Goal: Communication & Community: Answer question/provide support

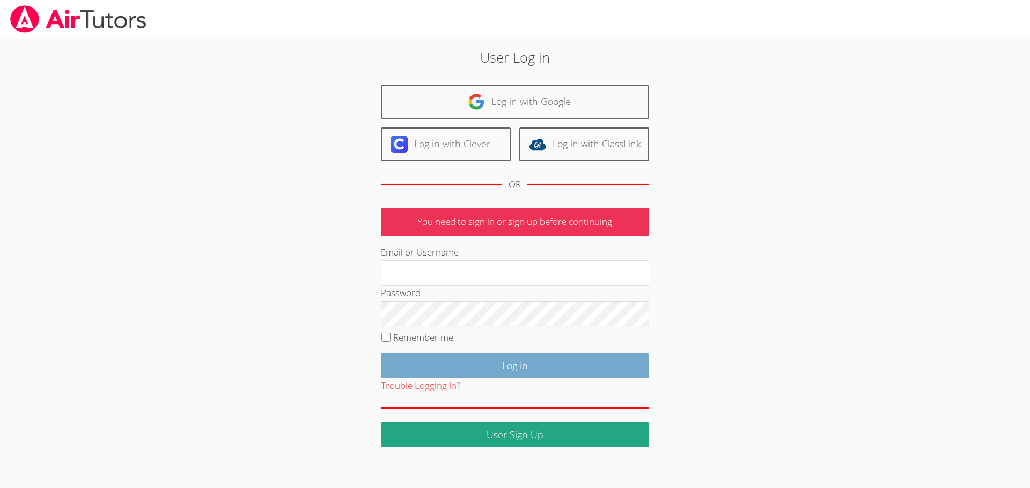
type input "[EMAIL_ADDRESS][DOMAIN_NAME]"
click at [485, 356] on input "Log in" at bounding box center [515, 365] width 268 height 25
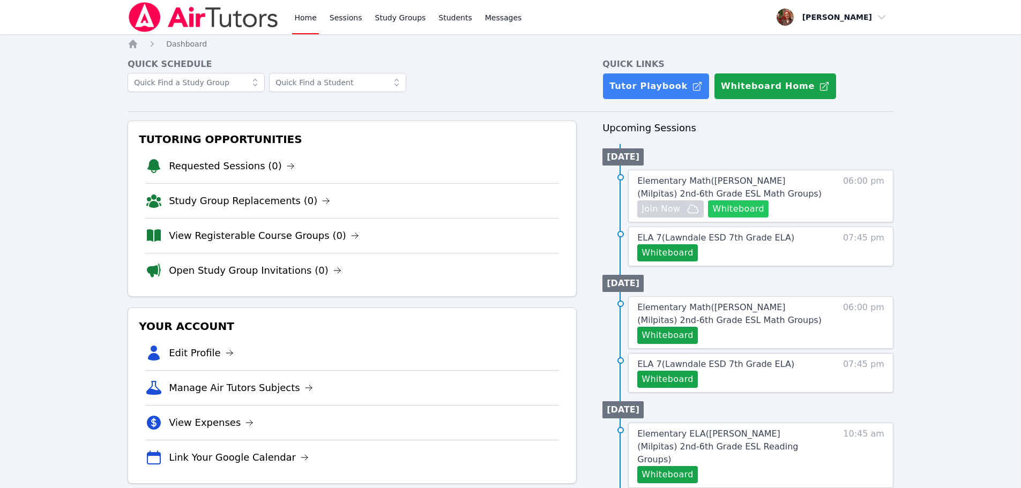
click at [729, 206] on button "Whiteboard" at bounding box center [738, 209] width 61 height 17
click at [650, 208] on span "Join Now" at bounding box center [661, 209] width 39 height 13
click at [175, 18] on img at bounding box center [204, 17] width 152 height 30
click at [138, 24] on img at bounding box center [204, 17] width 152 height 30
click at [182, 13] on img at bounding box center [204, 17] width 152 height 30
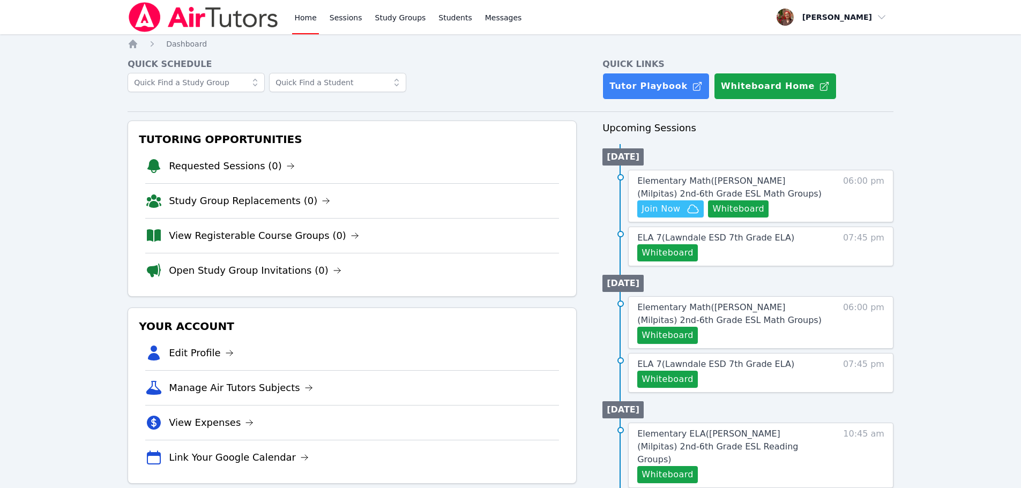
click at [182, 12] on img at bounding box center [204, 17] width 152 height 30
click at [181, 9] on img at bounding box center [204, 17] width 152 height 30
click at [208, 6] on img at bounding box center [204, 17] width 152 height 30
click at [195, 28] on img at bounding box center [204, 17] width 152 height 30
click at [206, 5] on img at bounding box center [204, 17] width 152 height 30
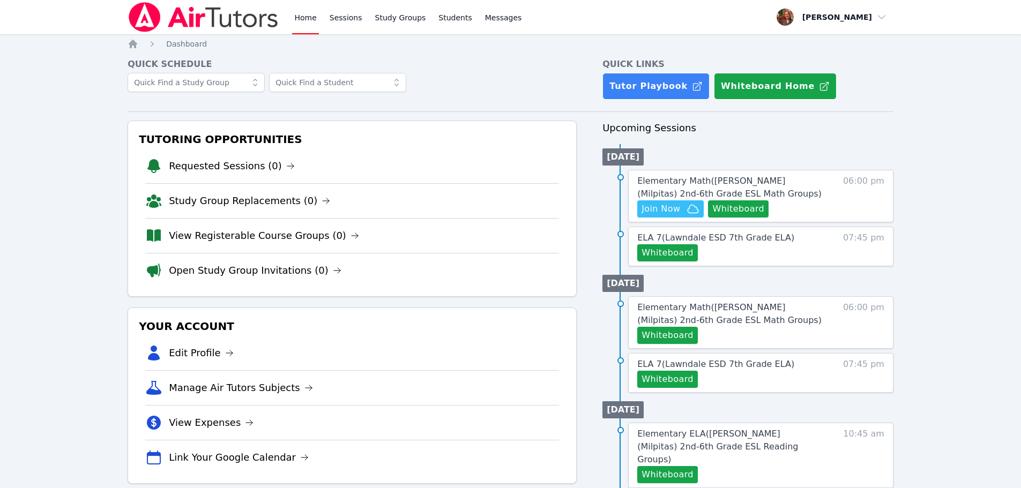
click at [199, 23] on img at bounding box center [204, 17] width 152 height 30
click at [707, 183] on span "Elementary Math ( Spangler (Milpitas) 2nd-6th Grade ESL Math Groups )" at bounding box center [730, 187] width 184 height 23
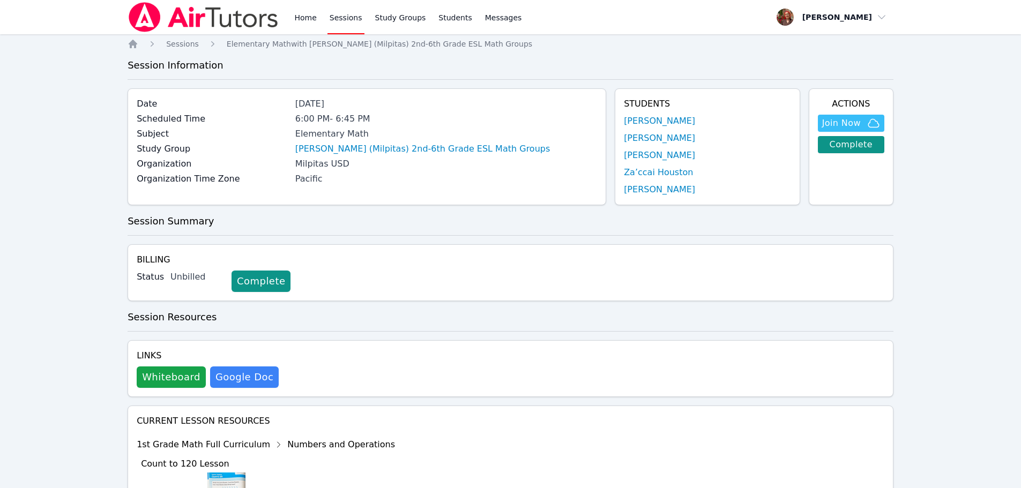
click at [187, 12] on img at bounding box center [204, 17] width 152 height 30
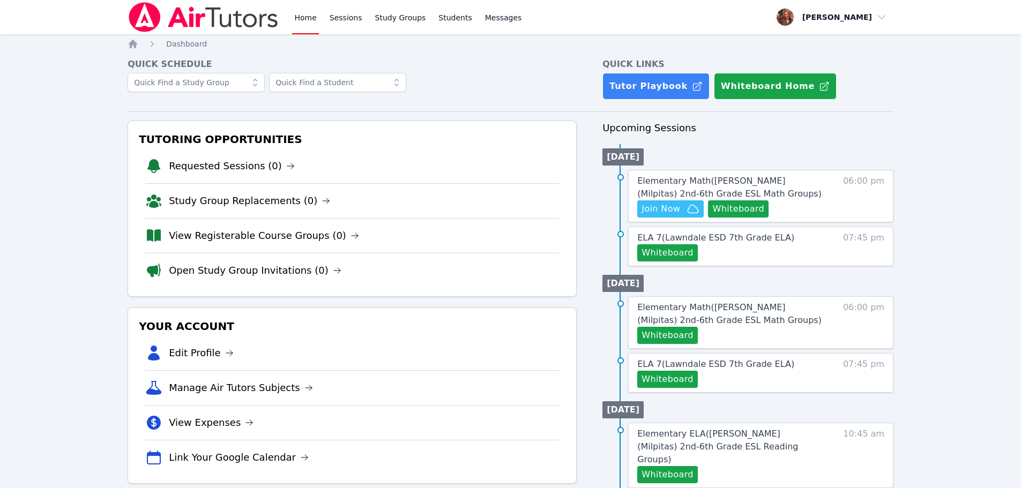
click at [224, 23] on img at bounding box center [204, 17] width 152 height 30
click at [757, 180] on span "Elementary Math ( Spangler (Milpitas) 2nd-6th Grade ESL Math Groups )" at bounding box center [730, 187] width 184 height 23
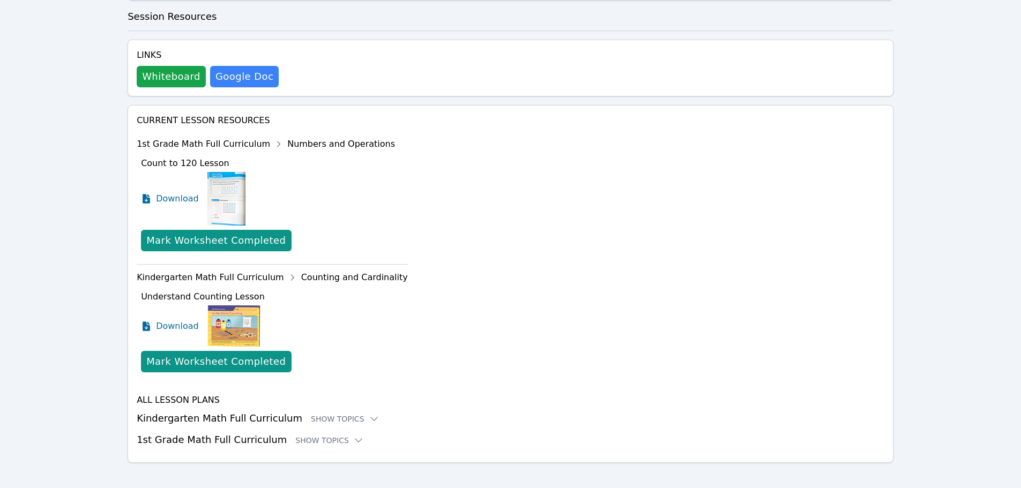
scroll to position [310, 0]
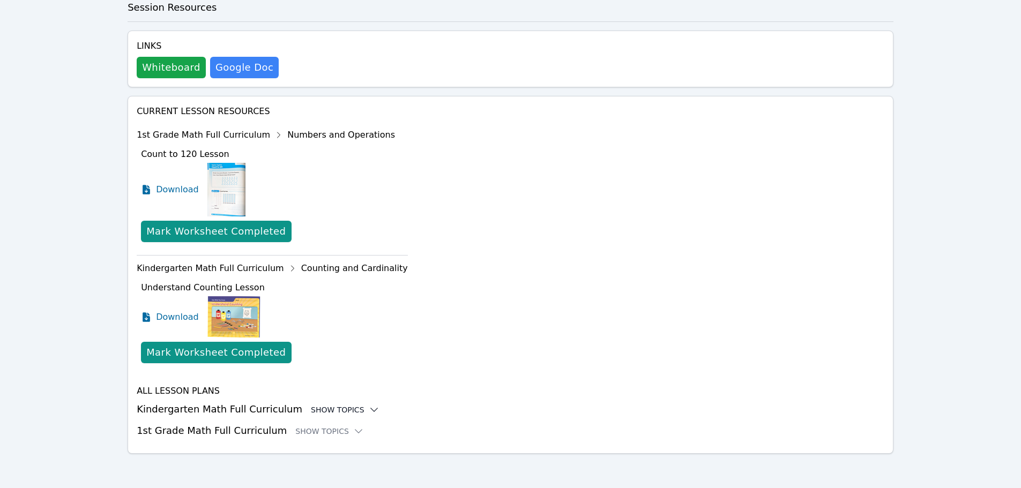
click at [308, 416] on h3 "Kindergarten Math Full Curriculum Show Topics" at bounding box center [511, 409] width 748 height 15
click at [317, 409] on div "Show Topics" at bounding box center [345, 410] width 69 height 11
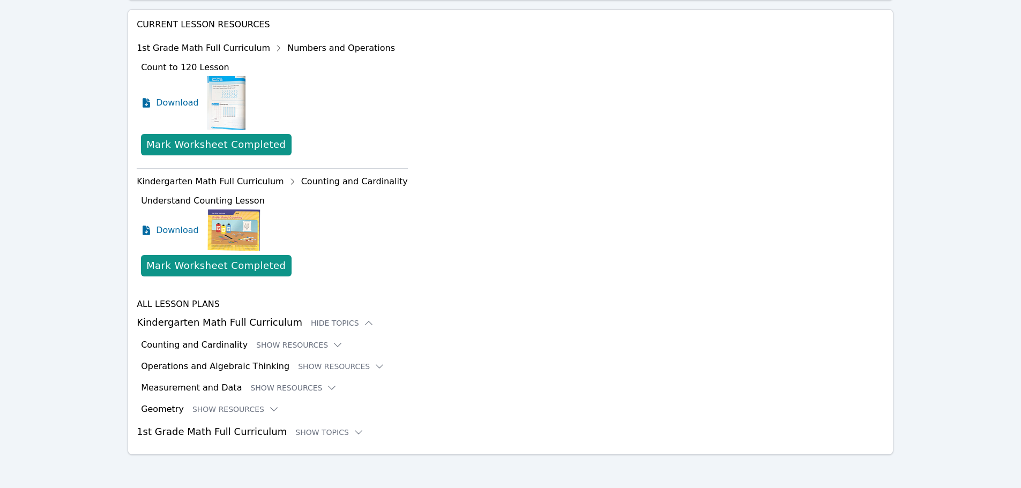
scroll to position [398, 0]
click at [279, 345] on button "Show Resources" at bounding box center [299, 344] width 87 height 11
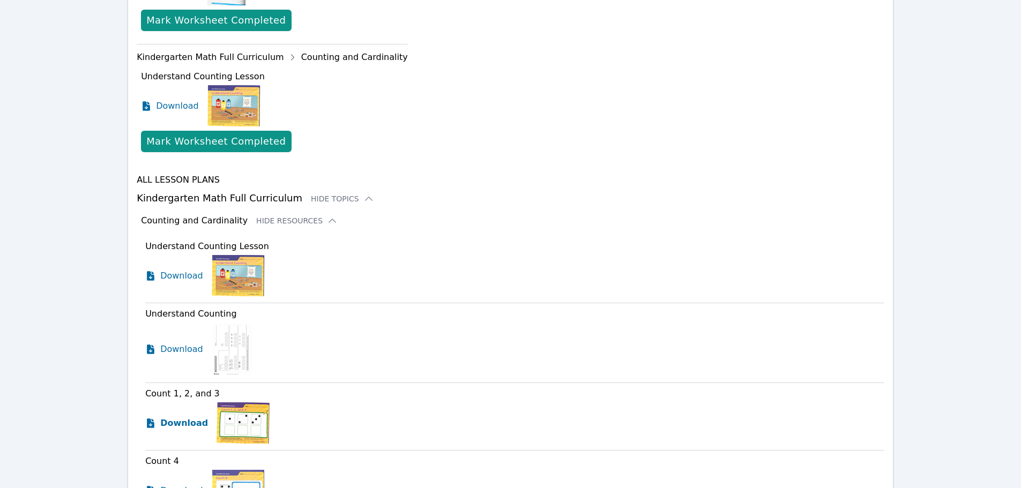
scroll to position [559, 0]
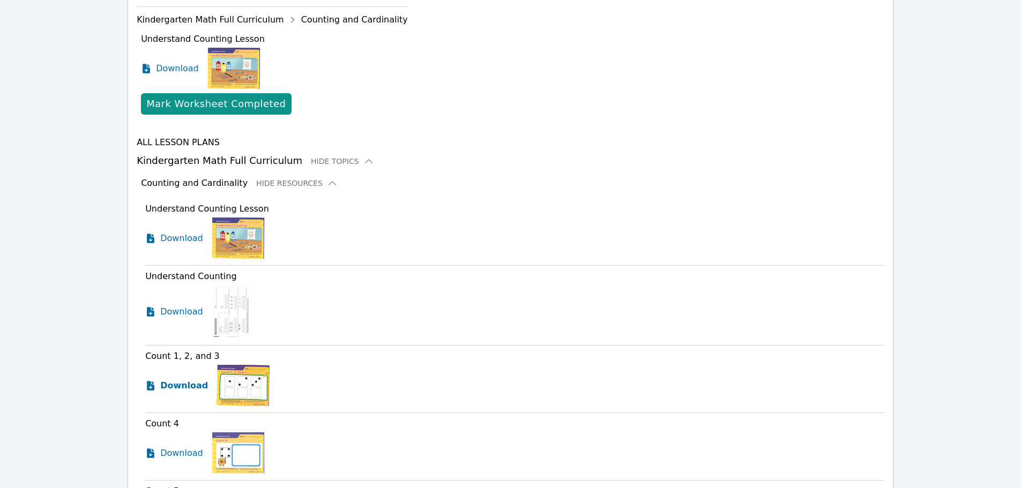
click at [187, 389] on span "Download" at bounding box center [184, 386] width 48 height 13
click at [760, 245] on div "Download" at bounding box center [514, 238] width 739 height 41
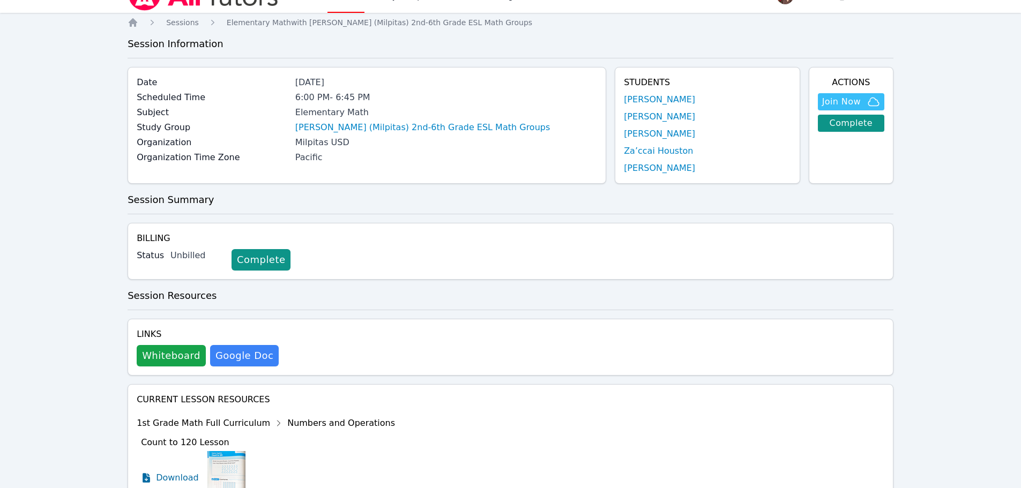
scroll to position [0, 0]
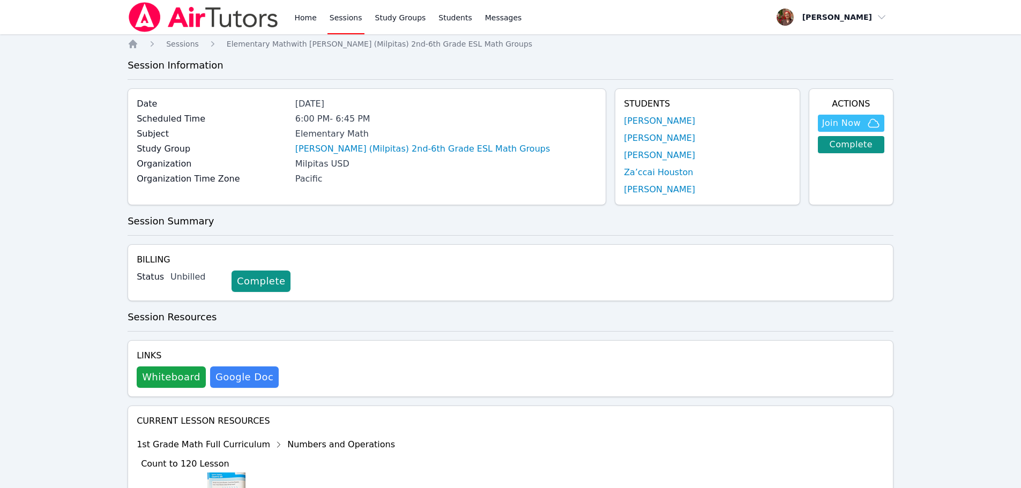
click at [194, 23] on img at bounding box center [204, 17] width 152 height 30
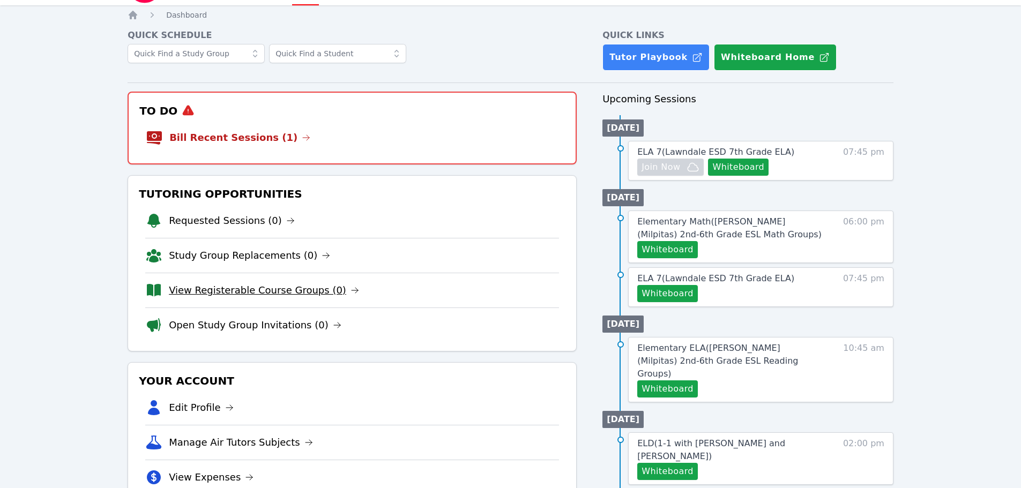
scroll to position [54, 0]
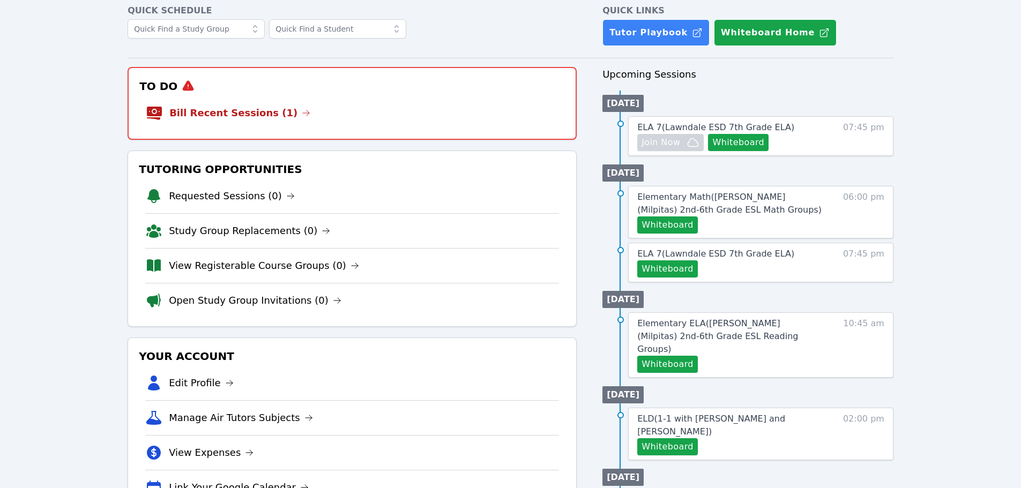
click at [953, 136] on div "Home Sessions Study Groups Students Messages Open user menu Hafsa Rodriguez Ope…" at bounding box center [510, 384] width 1021 height 876
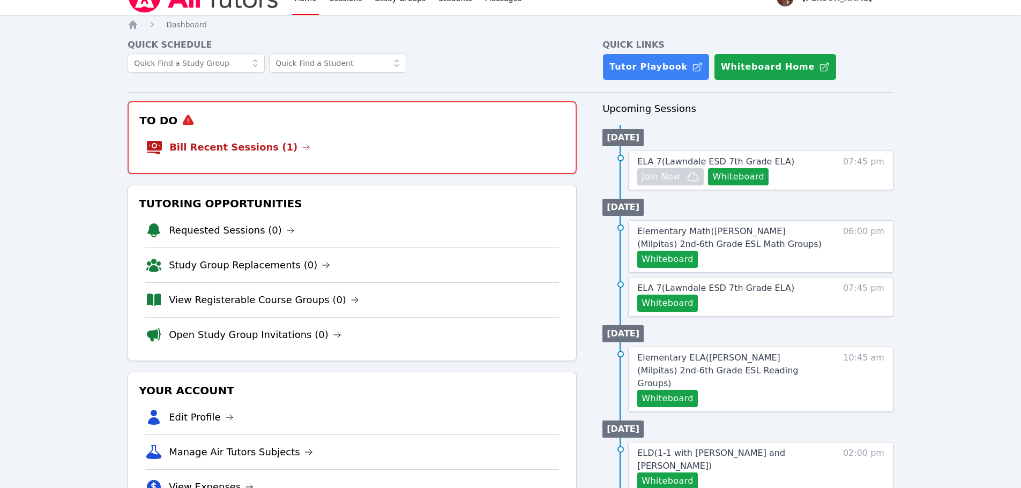
scroll to position [0, 0]
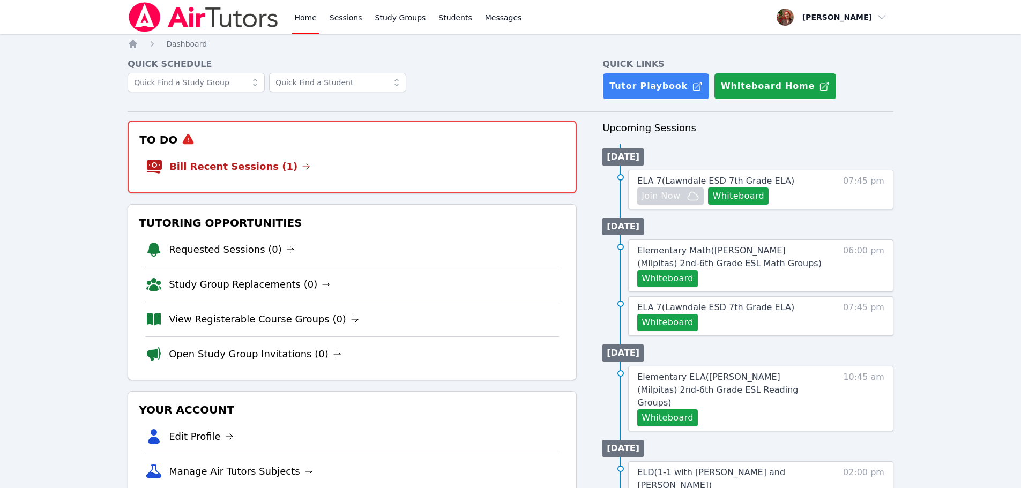
click at [199, 16] on img at bounding box center [204, 17] width 152 height 30
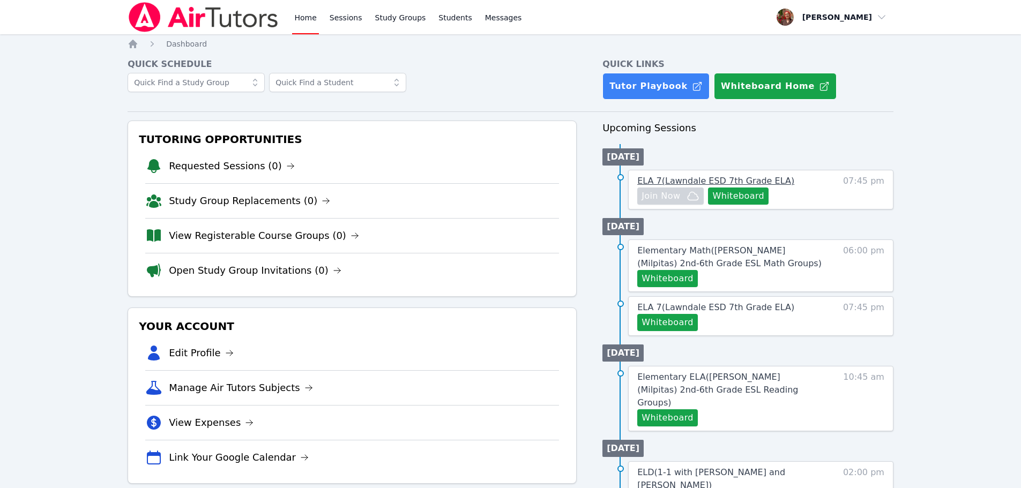
click at [714, 181] on span "ELA 7 ( Lawndale ESD 7th Grade ELA )" at bounding box center [716, 181] width 157 height 10
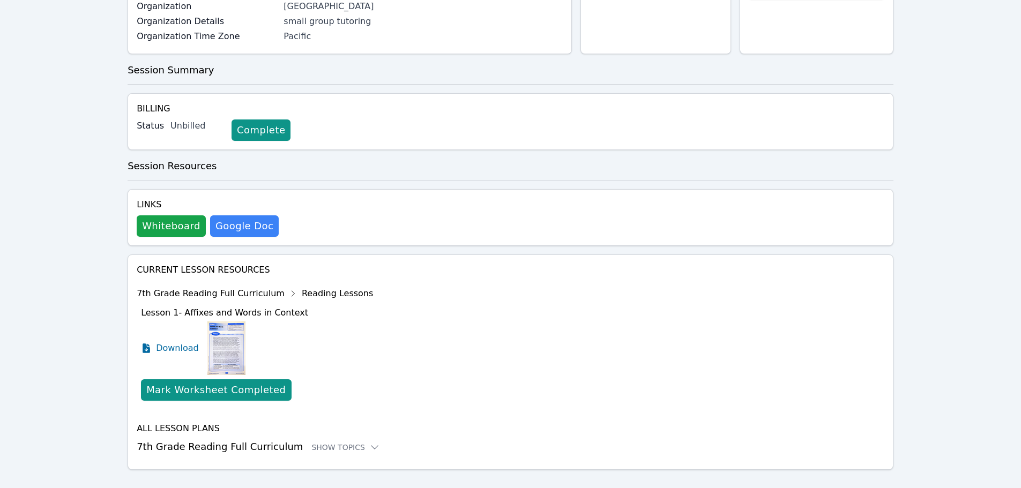
scroll to position [174, 0]
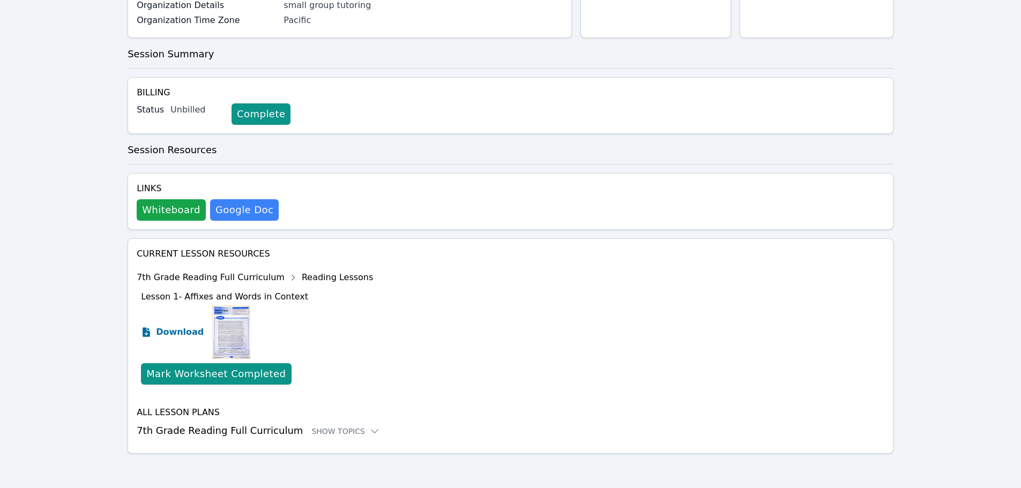
click at [156, 329] on link "Download" at bounding box center [172, 333] width 63 height 54
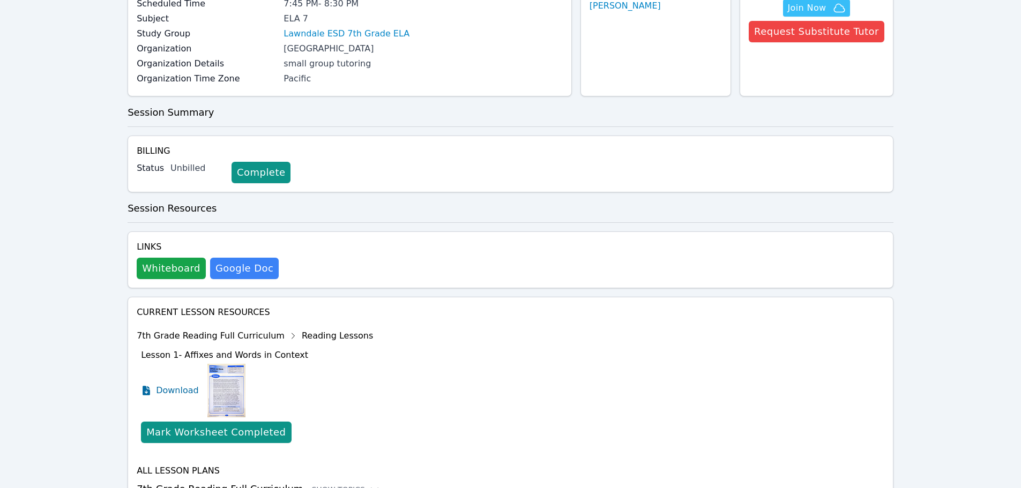
scroll to position [13, 0]
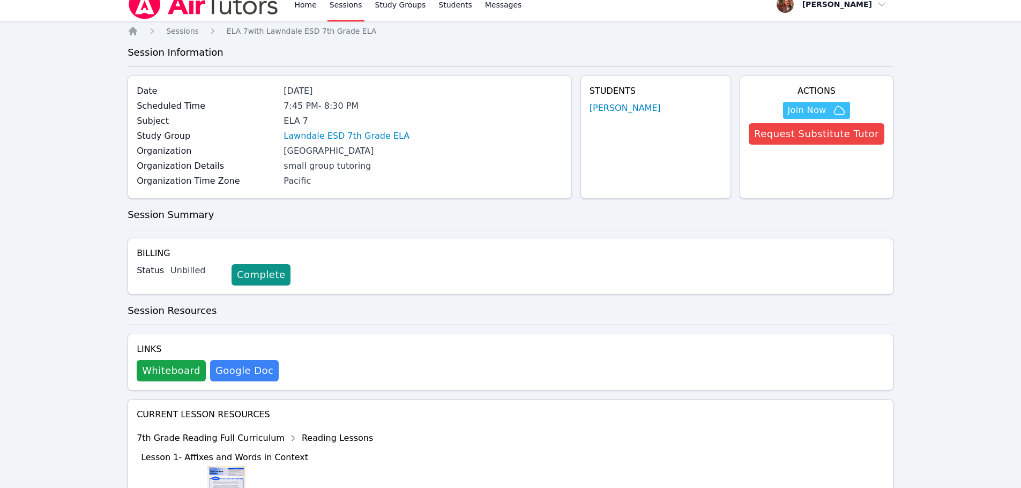
click at [1005, 168] on div "Home Sessions Study Groups Students Messages Open user menu Hafsa Rodriguez Ope…" at bounding box center [510, 318] width 1021 height 662
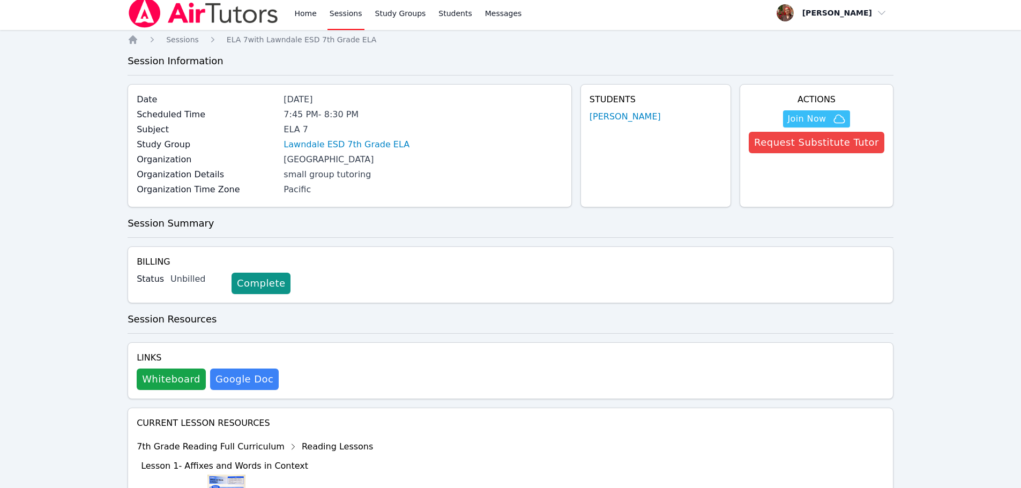
scroll to position [0, 0]
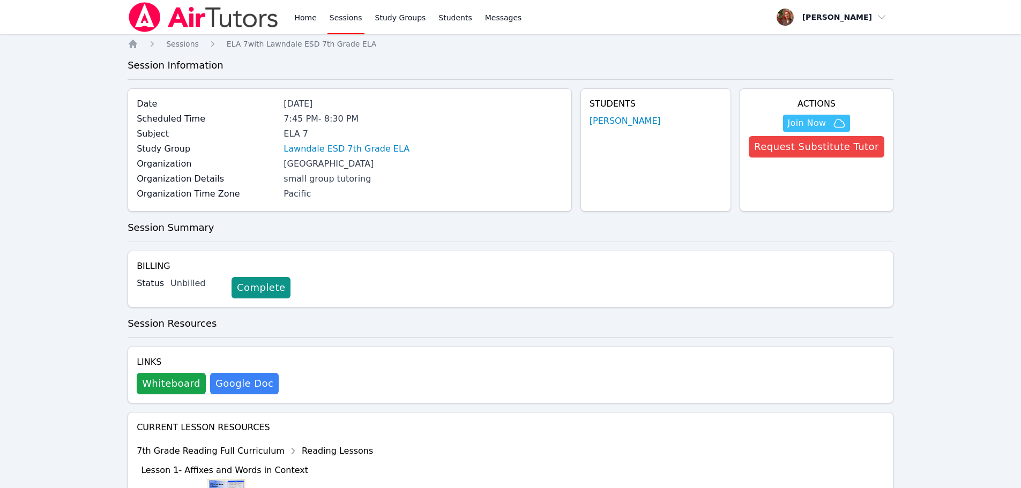
click at [169, 19] on img at bounding box center [204, 17] width 152 height 30
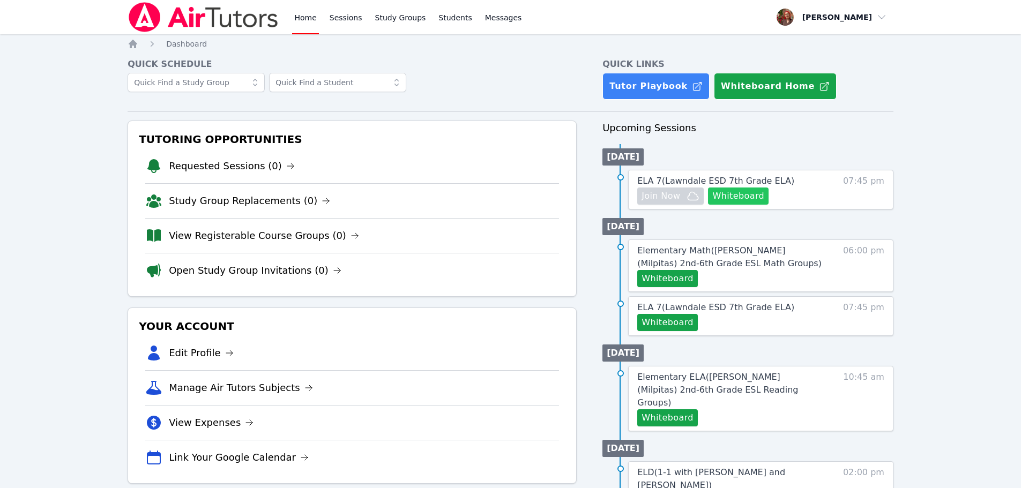
click at [754, 195] on button "Whiteboard" at bounding box center [738, 196] width 61 height 17
click at [189, 13] on img at bounding box center [204, 17] width 152 height 30
click at [142, 31] on img at bounding box center [204, 17] width 152 height 30
click at [160, 19] on img at bounding box center [204, 17] width 152 height 30
click at [171, 4] on img at bounding box center [204, 17] width 152 height 30
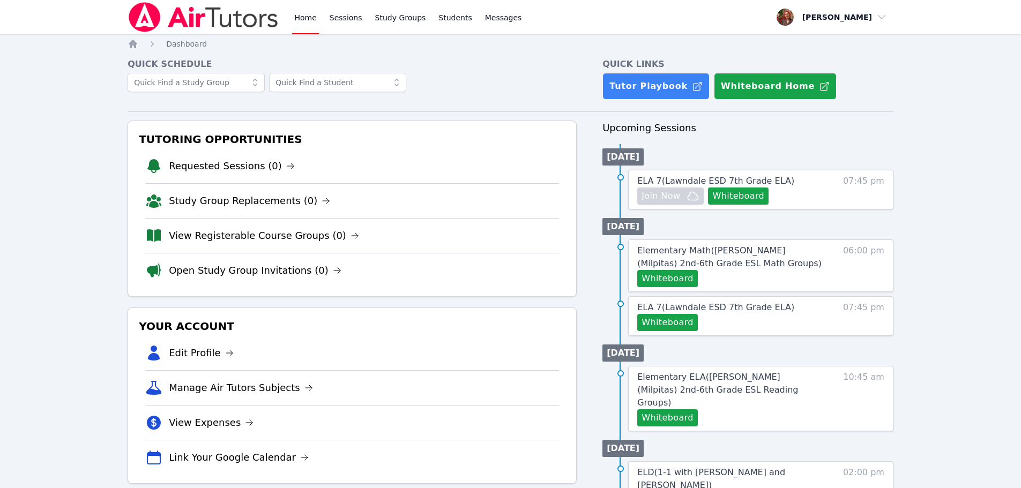
click at [150, 11] on img at bounding box center [204, 17] width 152 height 30
click at [192, 28] on img at bounding box center [204, 17] width 152 height 30
click at [204, 25] on img at bounding box center [204, 17] width 152 height 30
click at [169, 16] on img at bounding box center [204, 17] width 152 height 30
click at [203, 14] on img at bounding box center [204, 17] width 152 height 30
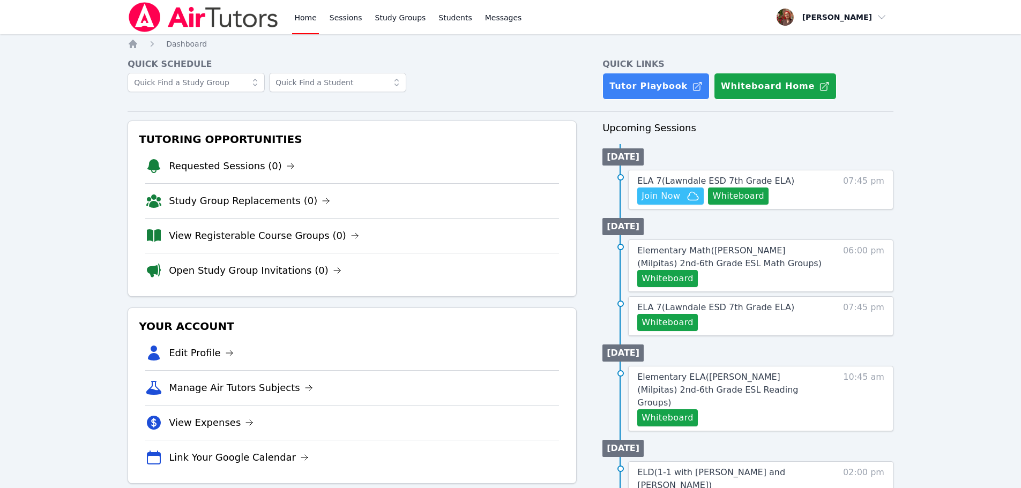
click at [210, 12] on img at bounding box center [204, 17] width 152 height 30
click at [158, 13] on img at bounding box center [204, 17] width 152 height 30
click at [183, 19] on img at bounding box center [204, 17] width 152 height 30
click at [192, 18] on img at bounding box center [204, 17] width 152 height 30
click at [243, 24] on img at bounding box center [204, 17] width 152 height 30
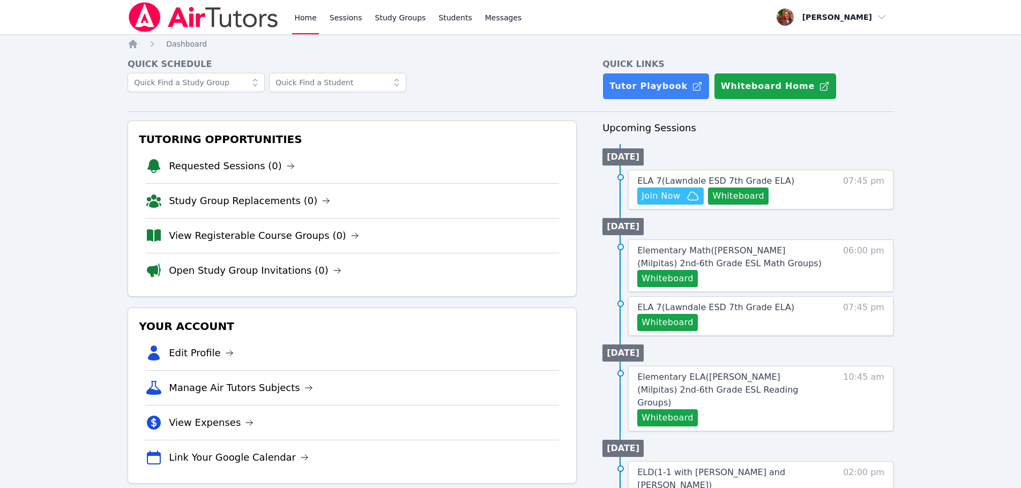
click at [212, 6] on img at bounding box center [204, 17] width 152 height 30
click at [168, 12] on img at bounding box center [204, 17] width 152 height 30
click at [672, 195] on span "Join Now" at bounding box center [661, 196] width 39 height 13
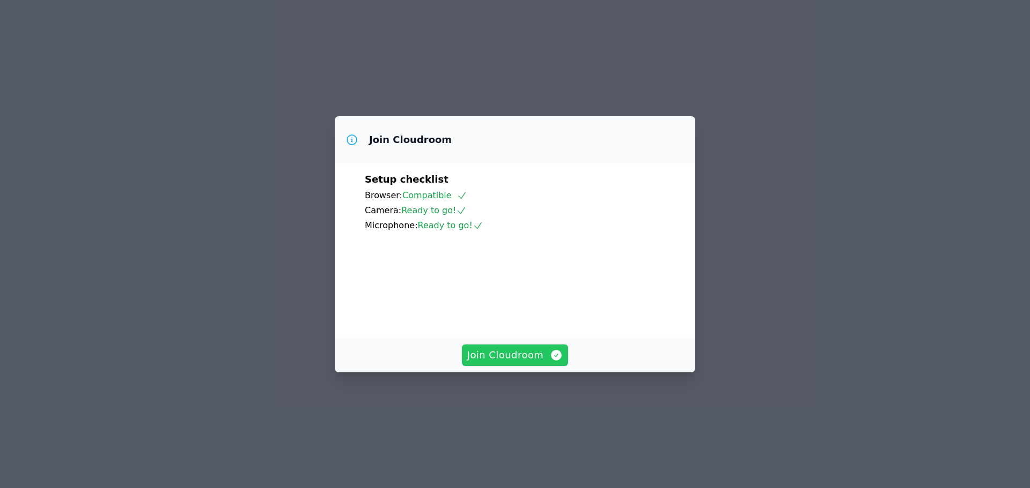
click at [546, 363] on span "Join Cloudroom" at bounding box center [515, 355] width 96 height 15
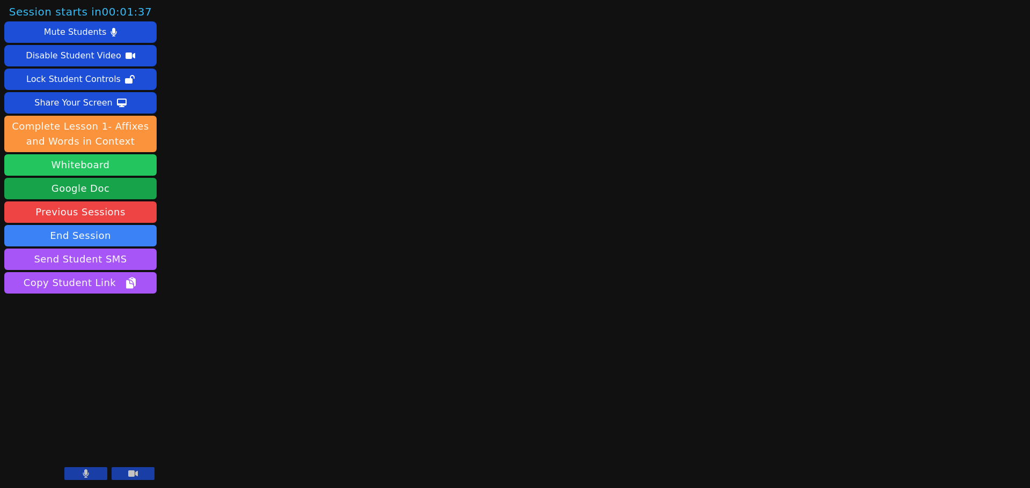
click at [115, 159] on button "Whiteboard" at bounding box center [80, 164] width 152 height 21
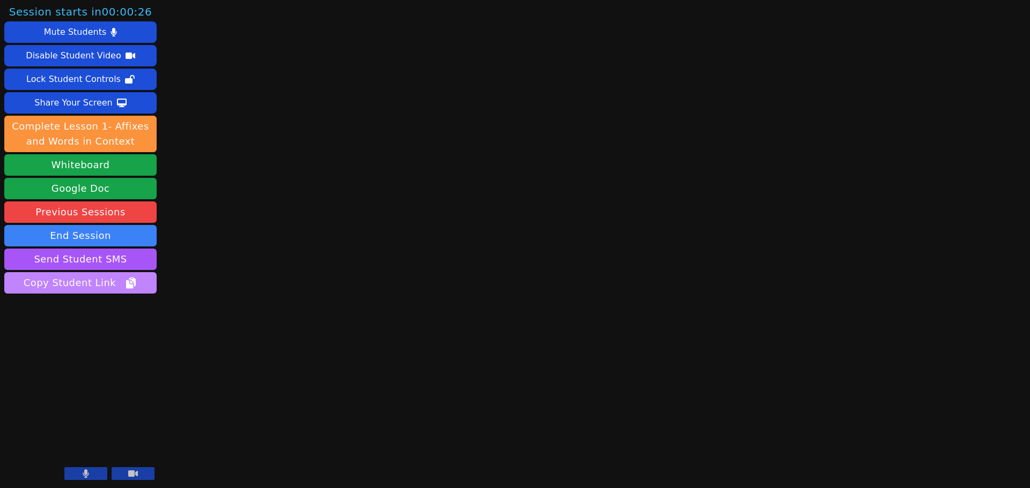
click at [129, 285] on icon "button" at bounding box center [130, 284] width 8 height 9
click at [413, 144] on div "Session ends in 00:43:32 Mute Students Disable Student Video Lock Student Contr…" at bounding box center [515, 244] width 1030 height 488
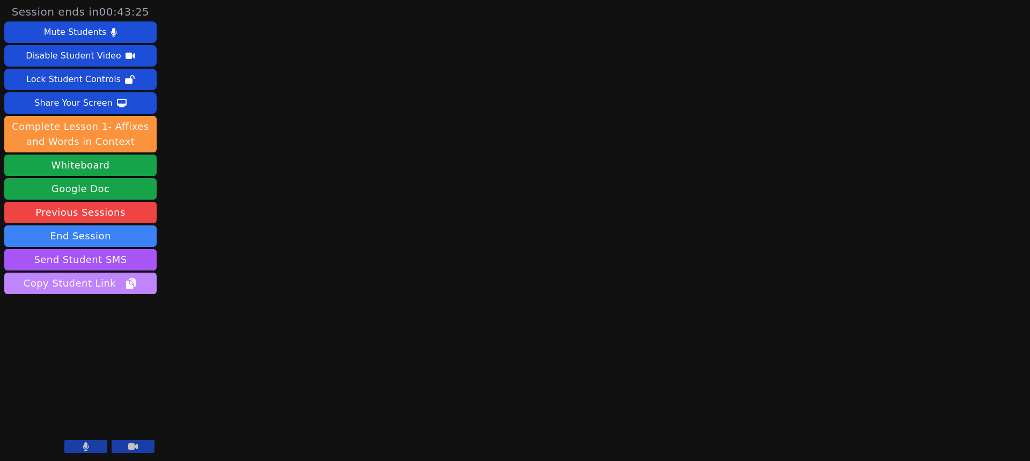
click at [354, 78] on div "Session ends in 00:43:25 Mute Students Disable Student Video Lock Student Contr…" at bounding box center [515, 230] width 1030 height 461
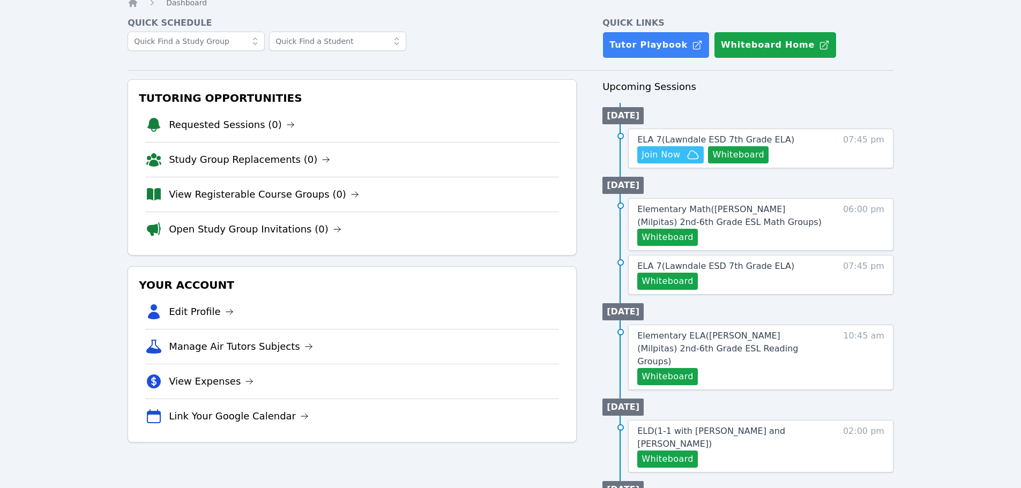
scroll to position [54, 0]
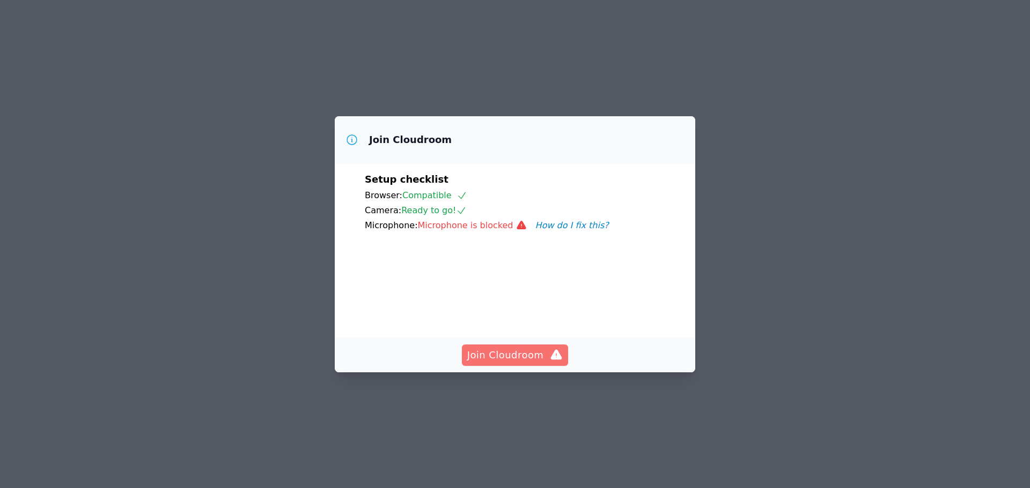
click at [541, 363] on span "Join Cloudroom" at bounding box center [515, 355] width 96 height 15
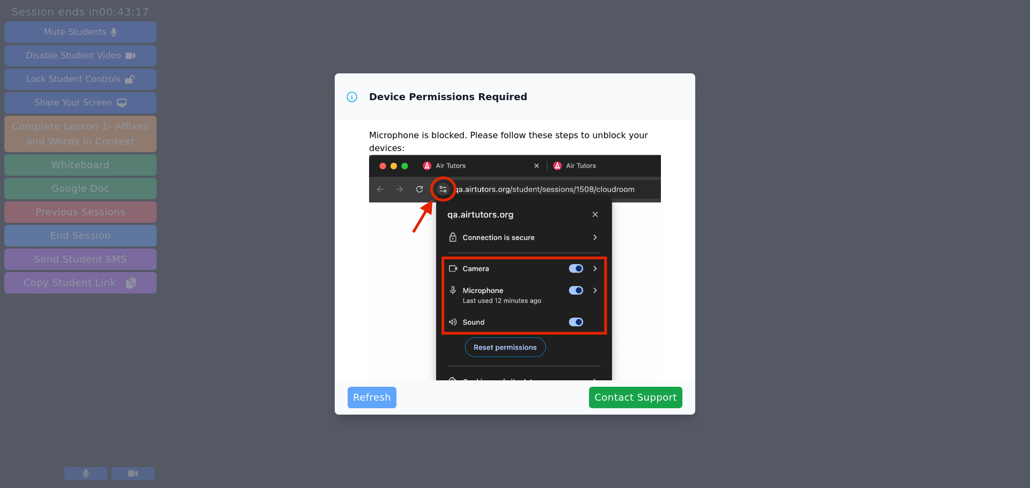
click at [366, 394] on span "Refresh" at bounding box center [372, 397] width 38 height 15
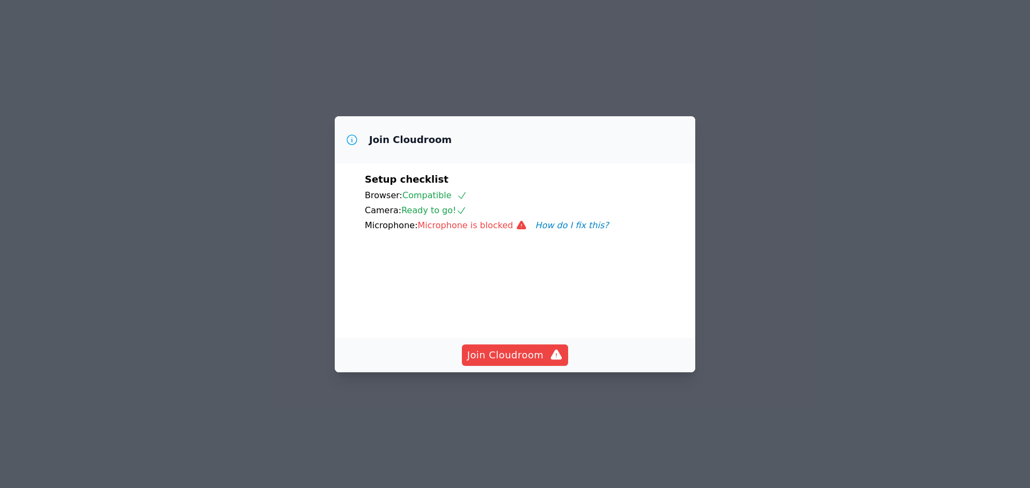
click at [537, 373] on div "Join Cloudroom" at bounding box center [515, 355] width 360 height 34
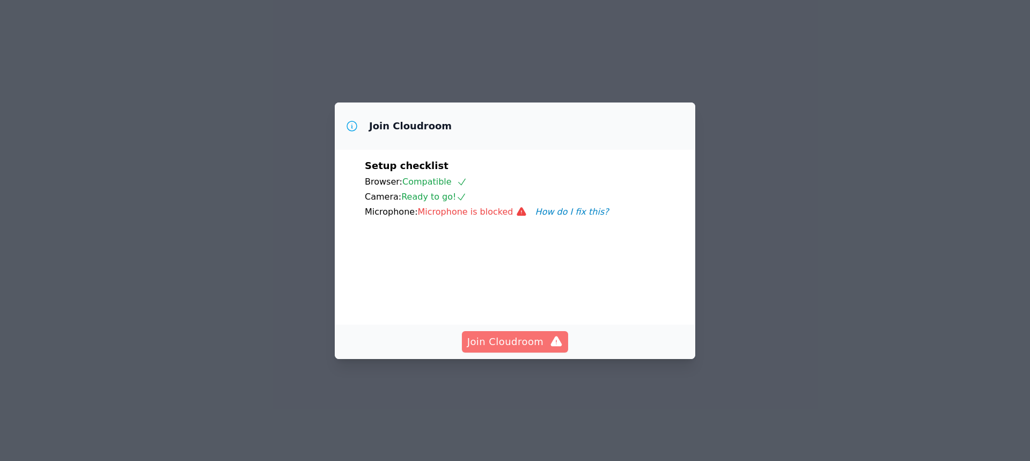
click at [535, 349] on span "Join Cloudroom" at bounding box center [515, 341] width 96 height 15
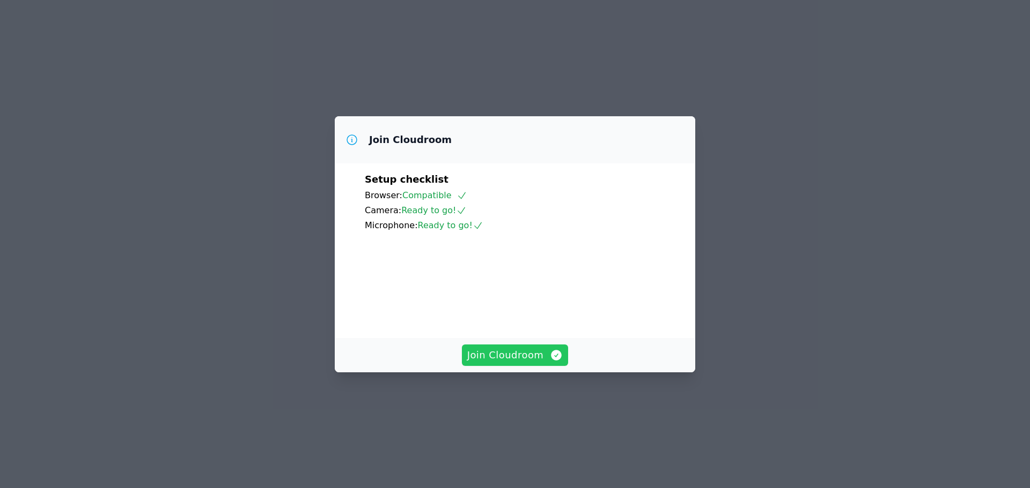
click at [525, 363] on span "Join Cloudroom" at bounding box center [515, 355] width 96 height 15
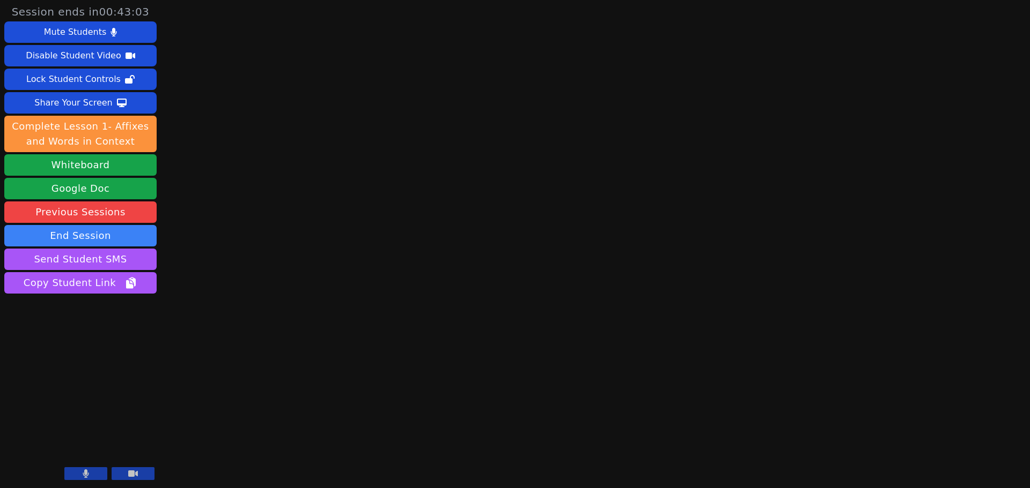
click at [187, 377] on div "Session ends in 00:43:03 Mute Students Disable Student Video Lock Student Contr…" at bounding box center [515, 244] width 1030 height 488
click at [367, 110] on div "Session ends in 00:42:15 Mute Students Disable Student Video Lock Student Contr…" at bounding box center [515, 244] width 1030 height 488
click at [347, 205] on div "Session ends in 00:38:05 Mute Students Disable Student Video Lock Student Contr…" at bounding box center [515, 244] width 1030 height 488
click at [99, 259] on button "Send Student SMS" at bounding box center [80, 259] width 152 height 21
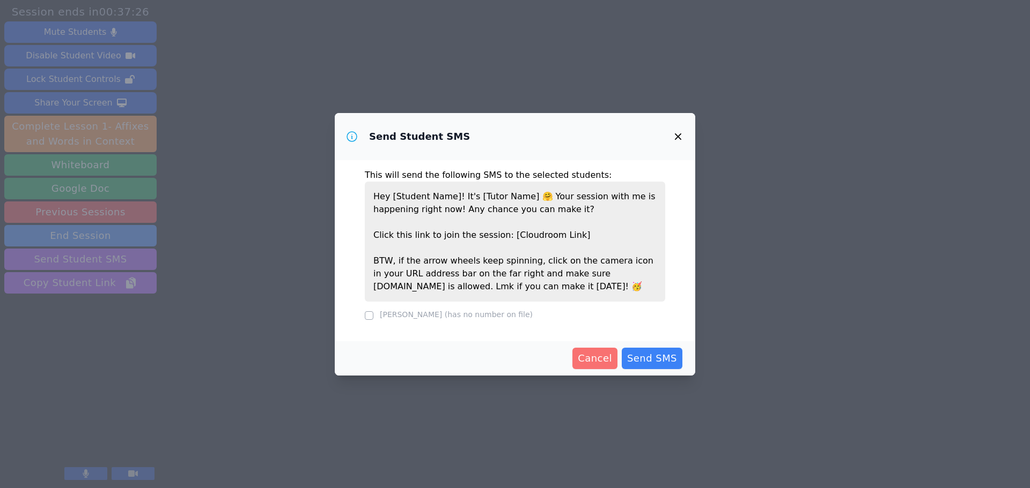
click at [610, 363] on span "Cancel" at bounding box center [594, 358] width 34 height 15
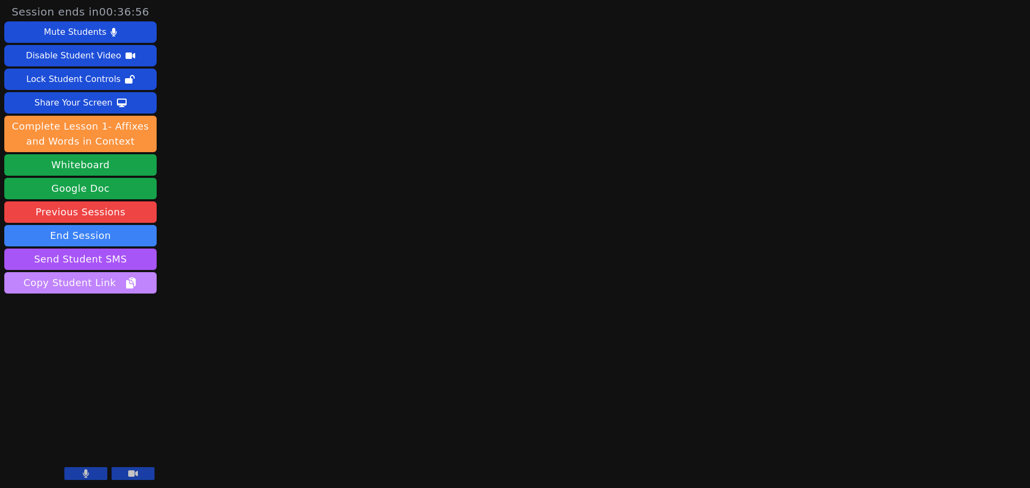
click at [98, 279] on span "Copy Student Link" at bounding box center [81, 283] width 114 height 15
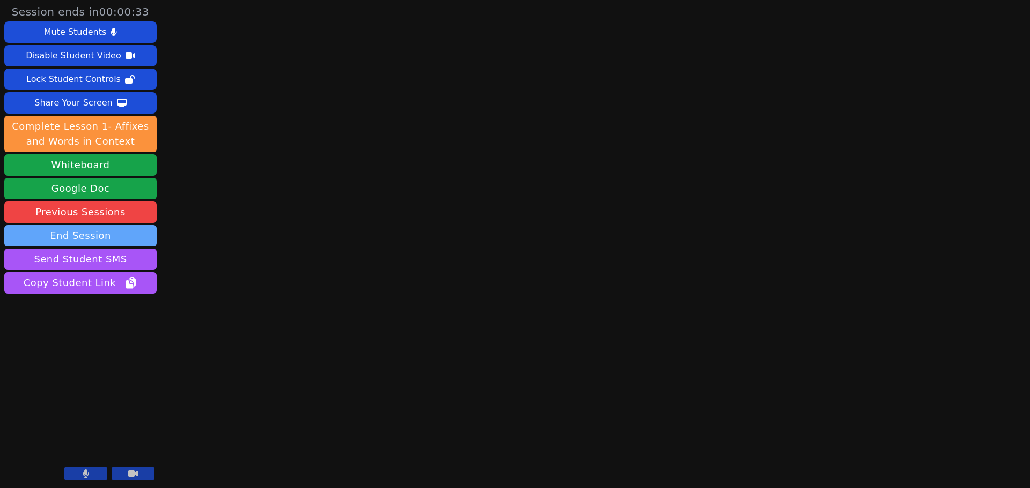
click at [79, 233] on button "End Session" at bounding box center [80, 235] width 152 height 21
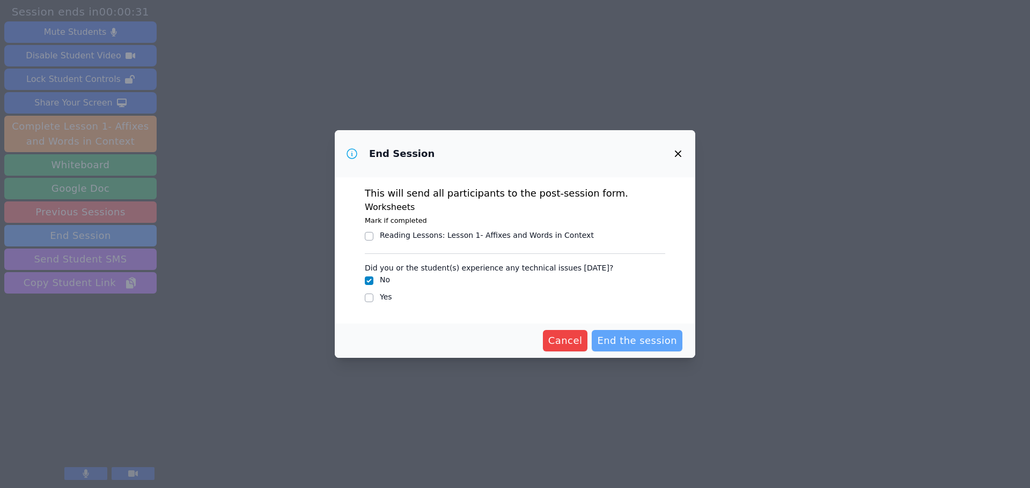
click at [651, 346] on span "End the session" at bounding box center [637, 341] width 80 height 15
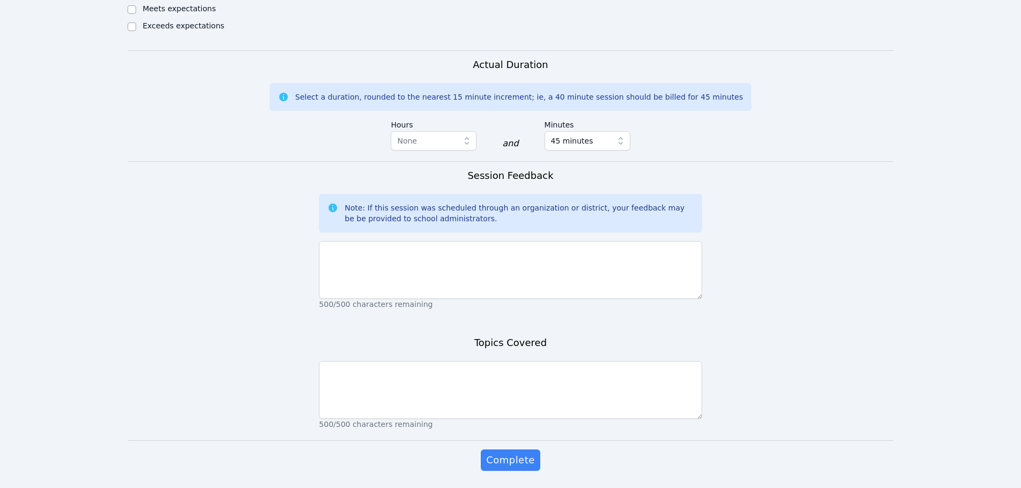
scroll to position [561, 0]
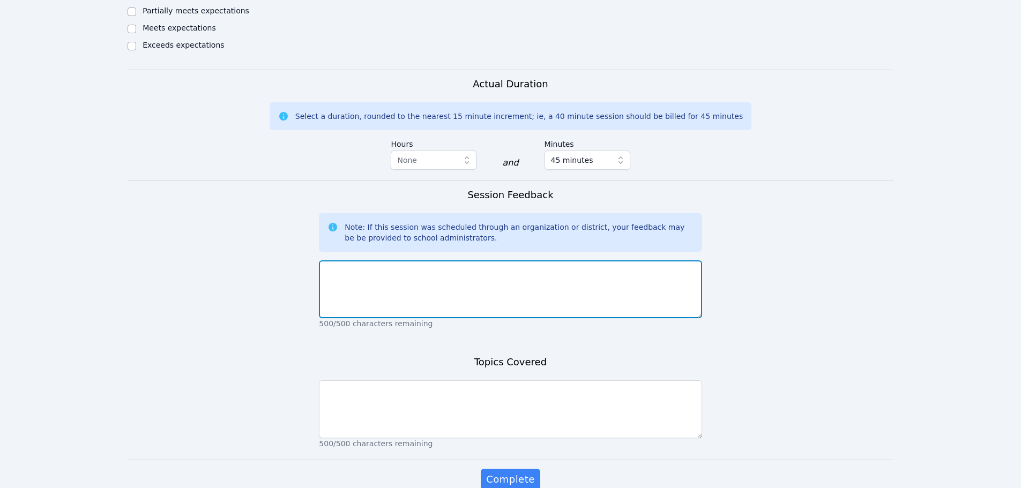
drag, startPoint x: 453, startPoint y: 285, endPoint x: 454, endPoint y: 279, distance: 6.0
click at [453, 285] on textarea at bounding box center [510, 290] width 383 height 58
type textarea "student absent"
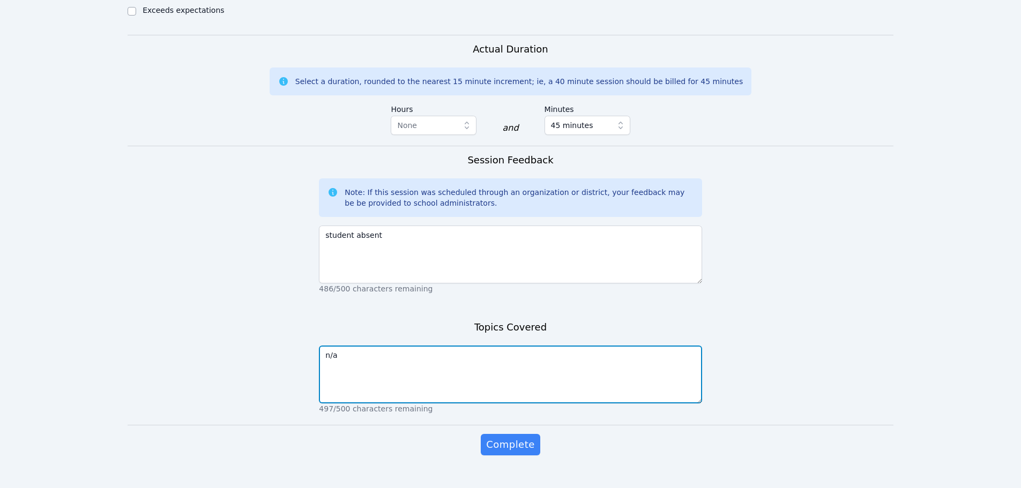
scroll to position [615, 0]
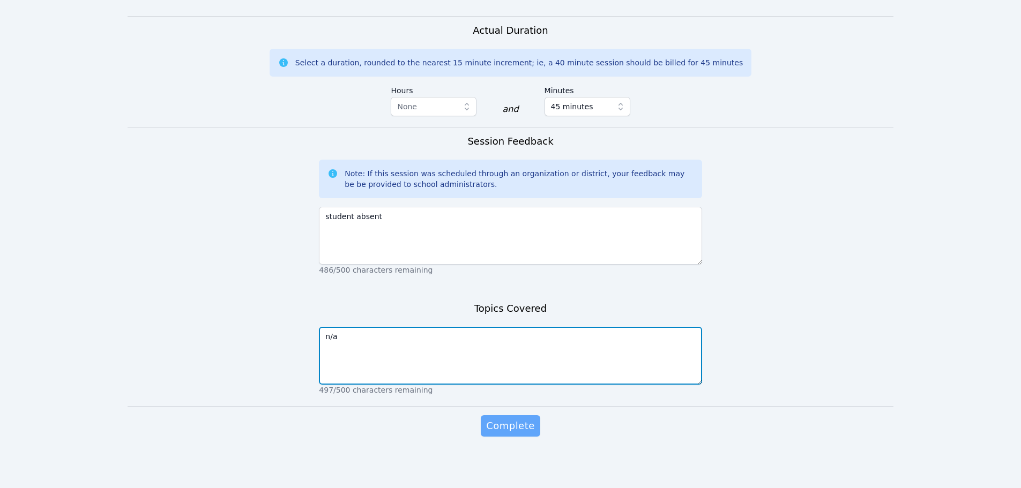
type textarea "n/a"
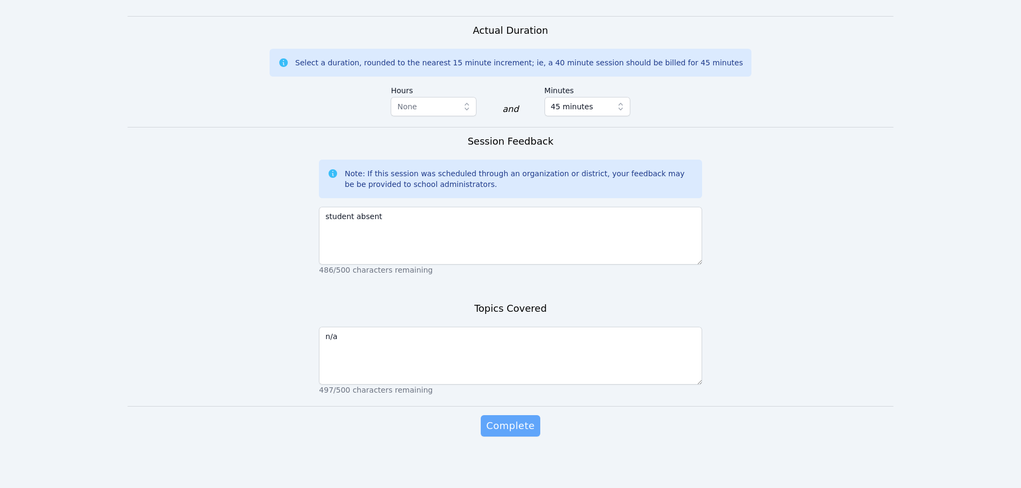
click at [519, 426] on span "Complete" at bounding box center [510, 426] width 48 height 15
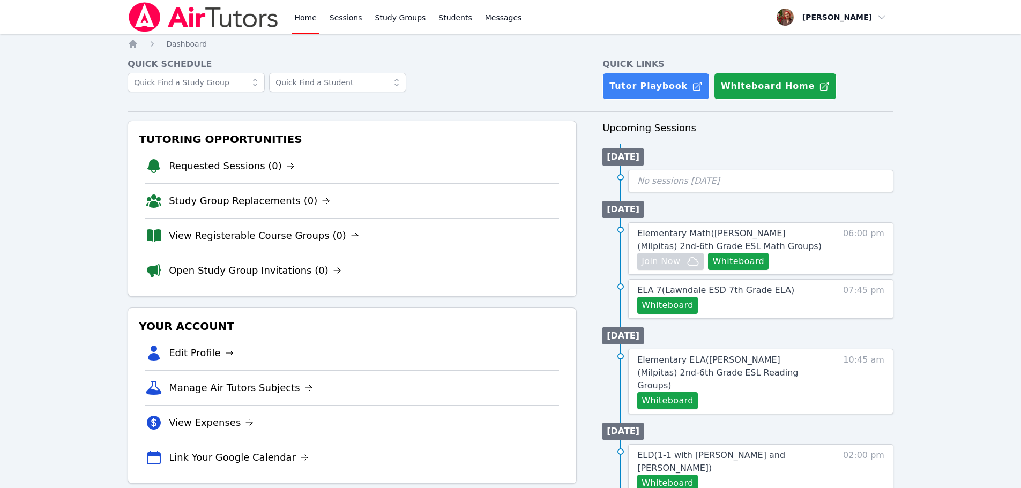
click at [206, 21] on img at bounding box center [204, 17] width 152 height 30
click at [177, 23] on img at bounding box center [204, 17] width 152 height 30
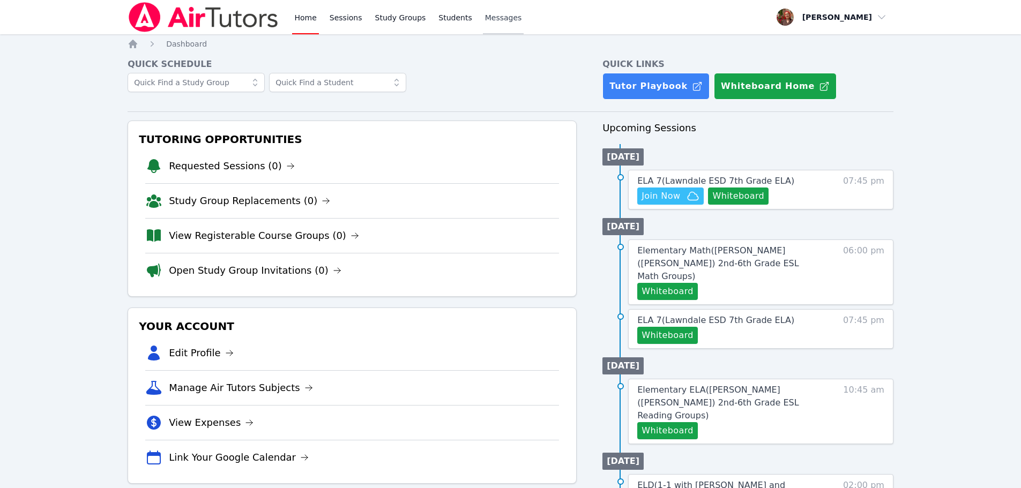
click at [485, 14] on span "Messages" at bounding box center [503, 17] width 37 height 11
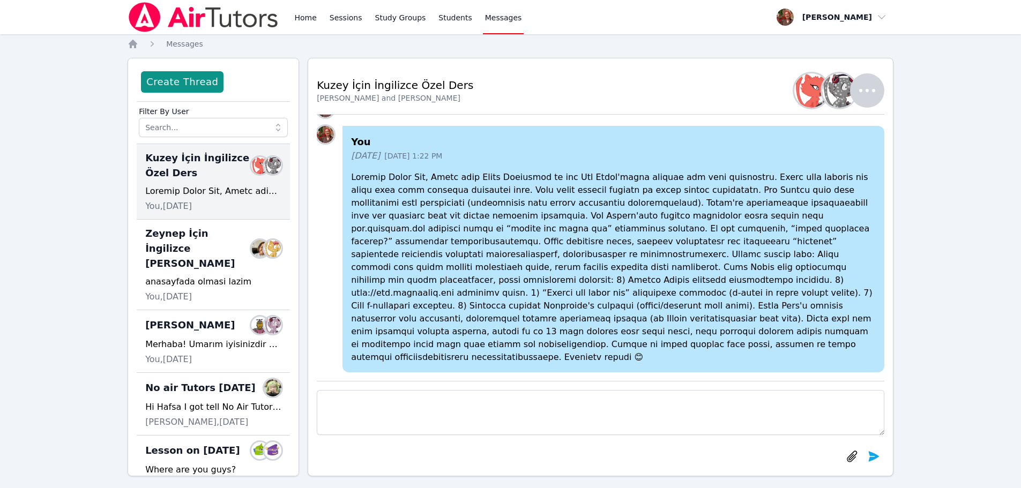
click at [215, 139] on div "Filter By User" at bounding box center [213, 123] width 153 height 42
click at [217, 128] on input "text" at bounding box center [213, 127] width 149 height 19
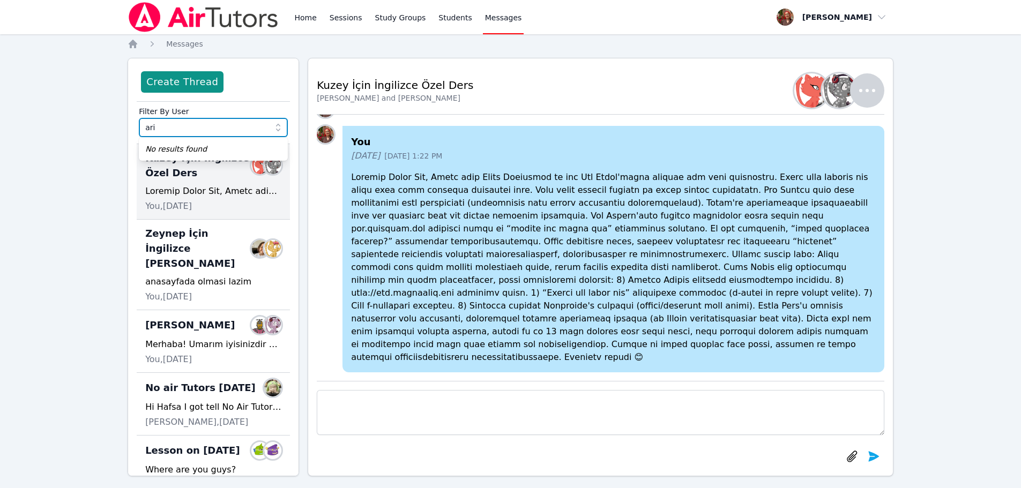
type input "ari"
click at [456, 90] on div "Kuzey İçin İngilizce Özel Ders Kuzey Akbulut and Hakan Akbulut Members" at bounding box center [601, 90] width 568 height 34
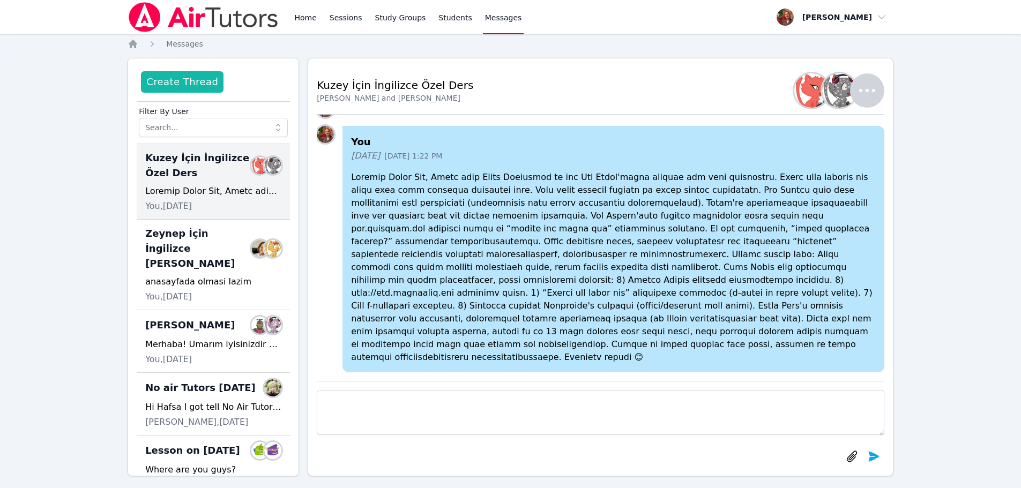
click at [202, 84] on button "Create Thread" at bounding box center [182, 81] width 83 height 21
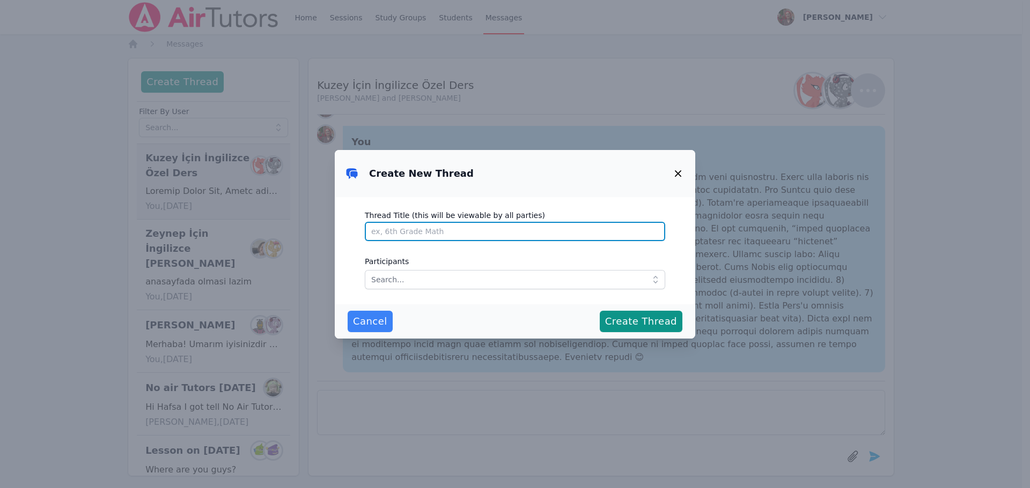
click at [395, 235] on input "Thread Title (this will be viewable by all parties)" at bounding box center [515, 231] width 300 height 19
type input "Lesson today"
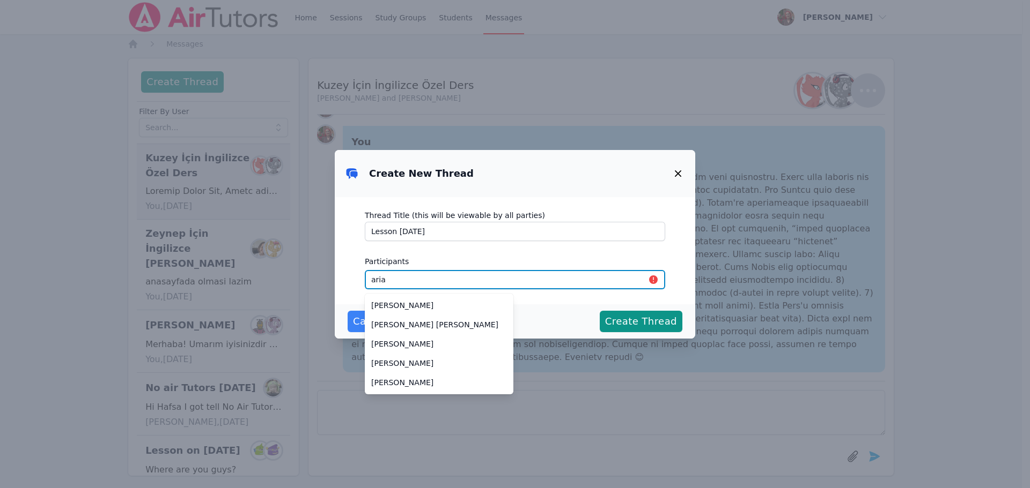
type input "aria"
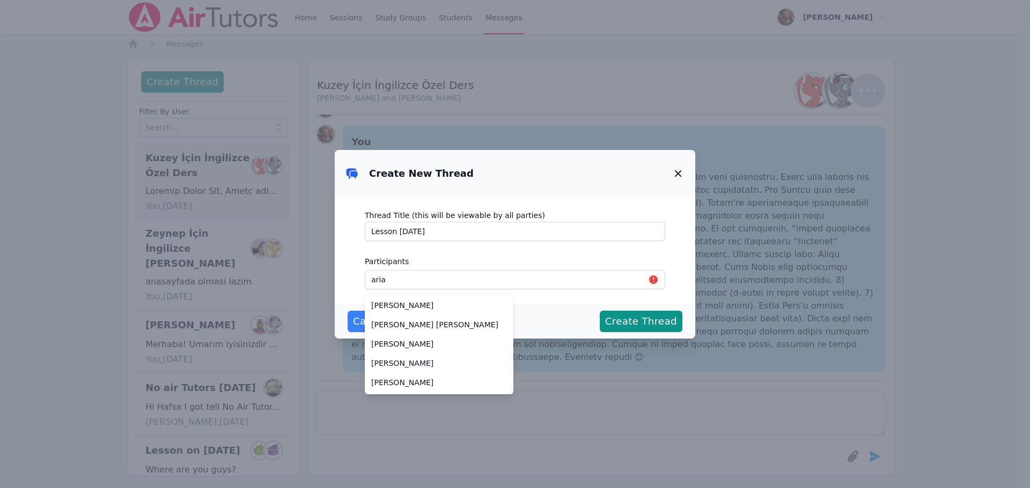
click at [414, 293] on div "Thread Title (this will be viewable by all parties) Lesson today Participants a…" at bounding box center [515, 250] width 360 height 107
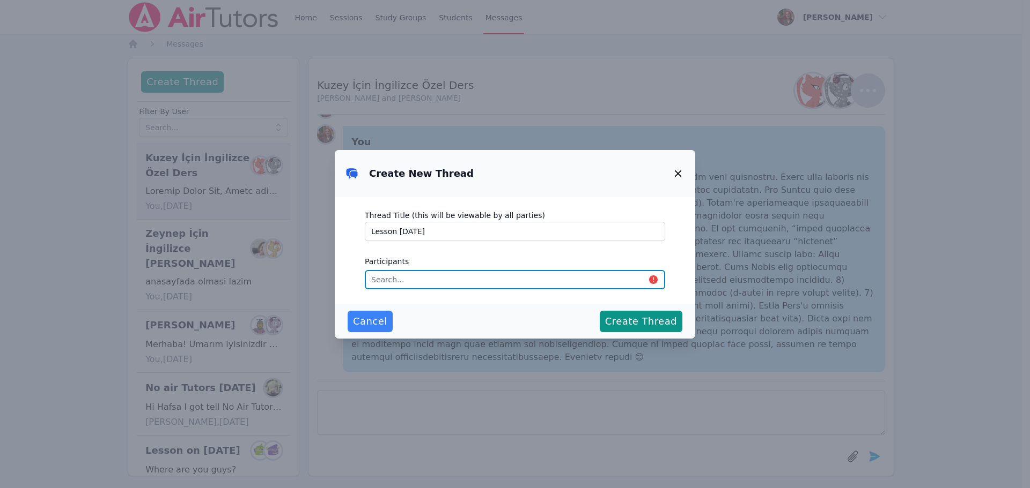
click at [416, 278] on input "text" at bounding box center [515, 279] width 300 height 19
type input "aria"
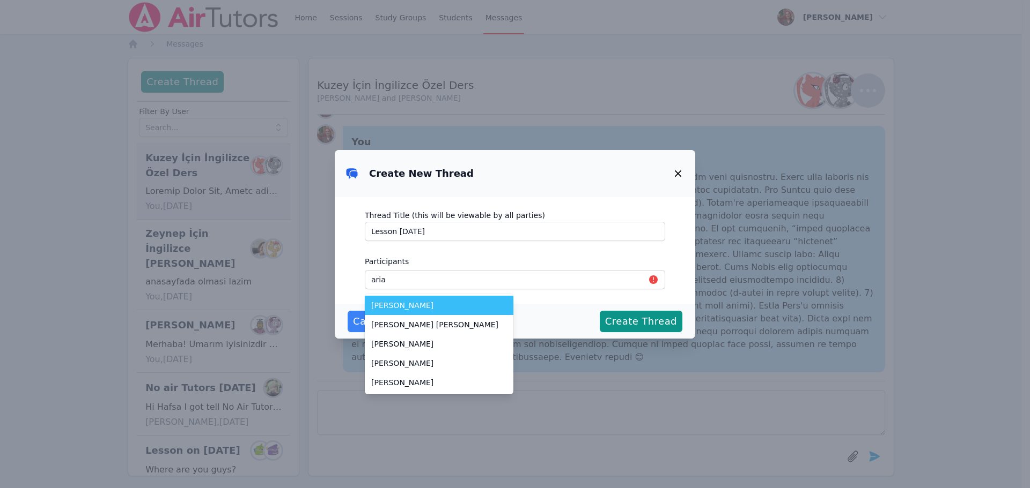
click at [408, 302] on span "Aria McKnight" at bounding box center [439, 305] width 136 height 11
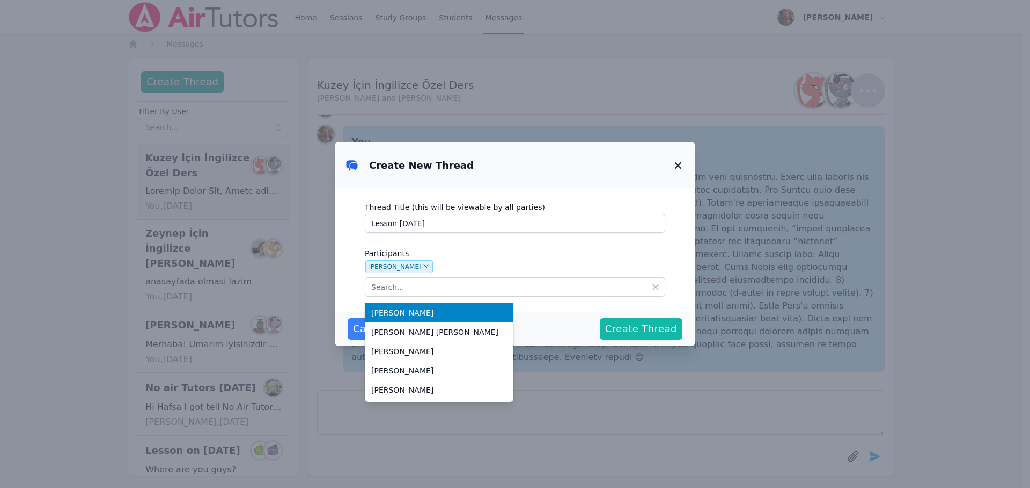
click at [638, 333] on span "Create Thread" at bounding box center [641, 329] width 72 height 15
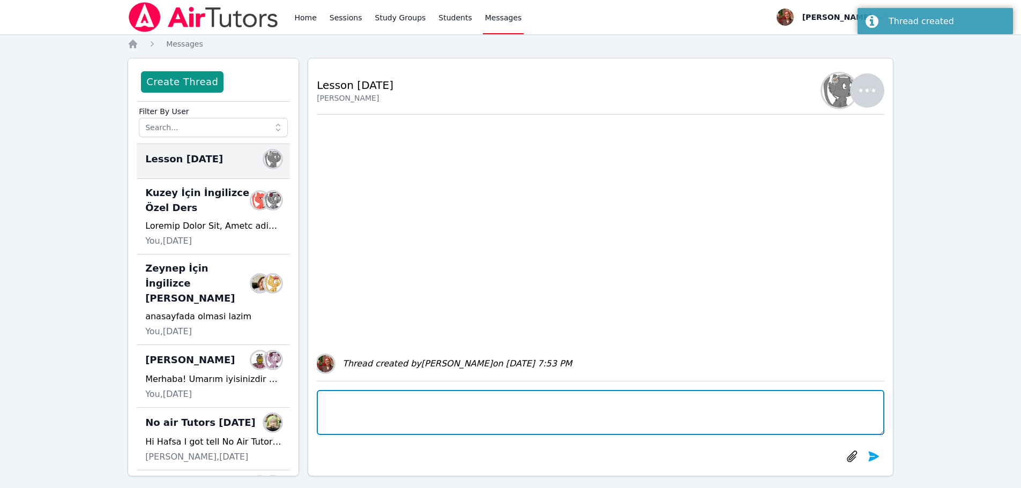
click at [413, 405] on textarea at bounding box center [601, 412] width 568 height 45
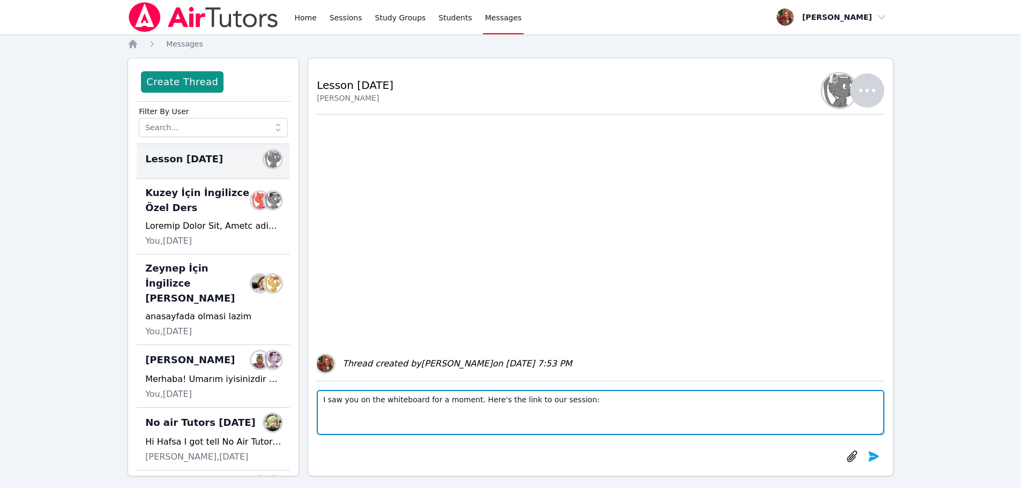
paste textarea "https://app.airtutors.org/student/airtutors_sessions/968610/cloudroom"
type textarea "I saw you on the whiteboard for a moment. Here's the link to our session: https…"
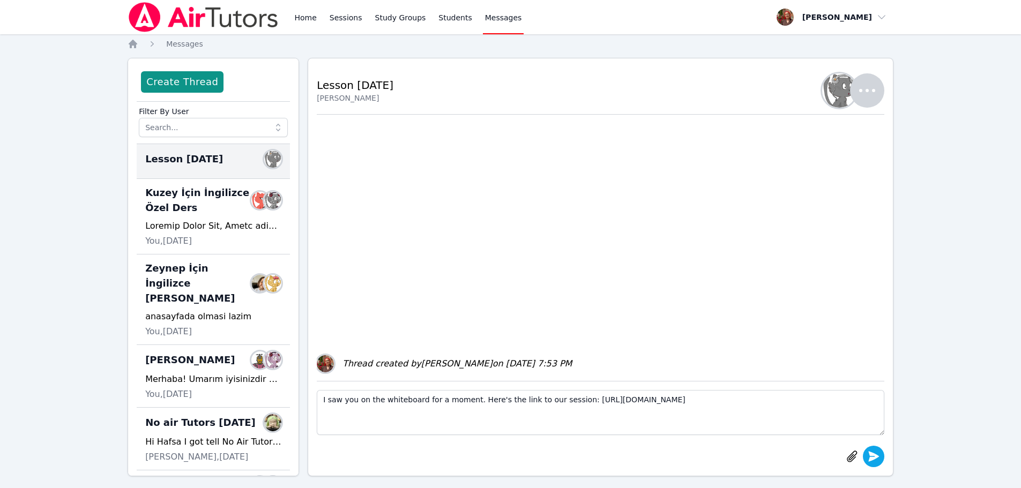
click at [876, 460] on icon "submit" at bounding box center [874, 456] width 13 height 13
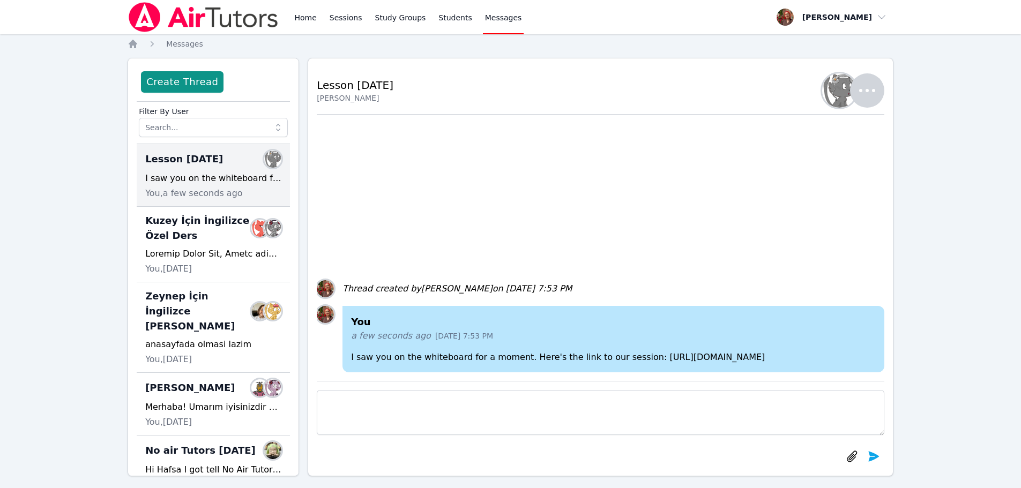
click at [585, 358] on p "I saw you on the whiteboard for a moment. Here's the link to our session: https…" at bounding box center [613, 357] width 525 height 13
click at [582, 357] on p "I saw you on the whiteboard for a moment. Here's the link to our session: https…" at bounding box center [613, 357] width 525 height 13
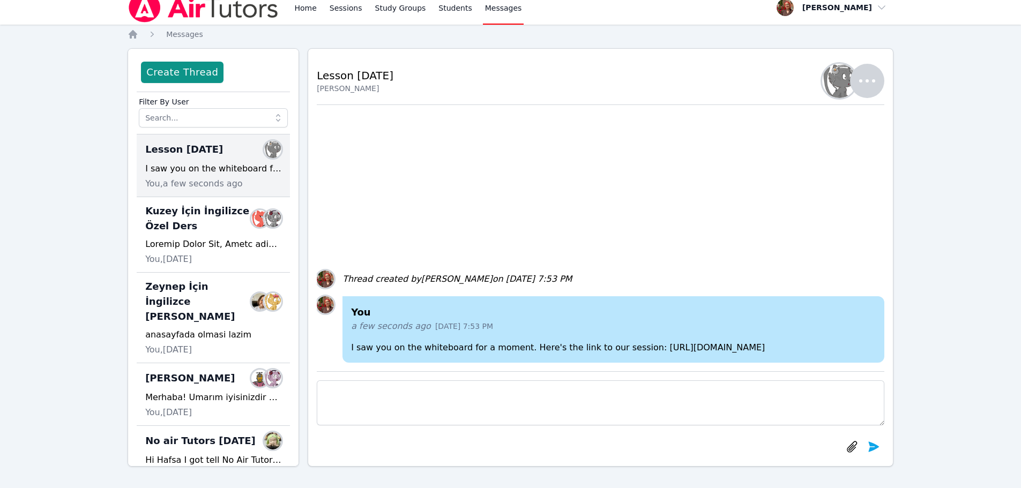
click at [661, 175] on div "You a few seconds ago Oct 7, 2025 7:53 PM I saw you on the whiteboard for a mom…" at bounding box center [601, 238] width 568 height 266
click at [866, 87] on icon "button" at bounding box center [868, 81] width 26 height 26
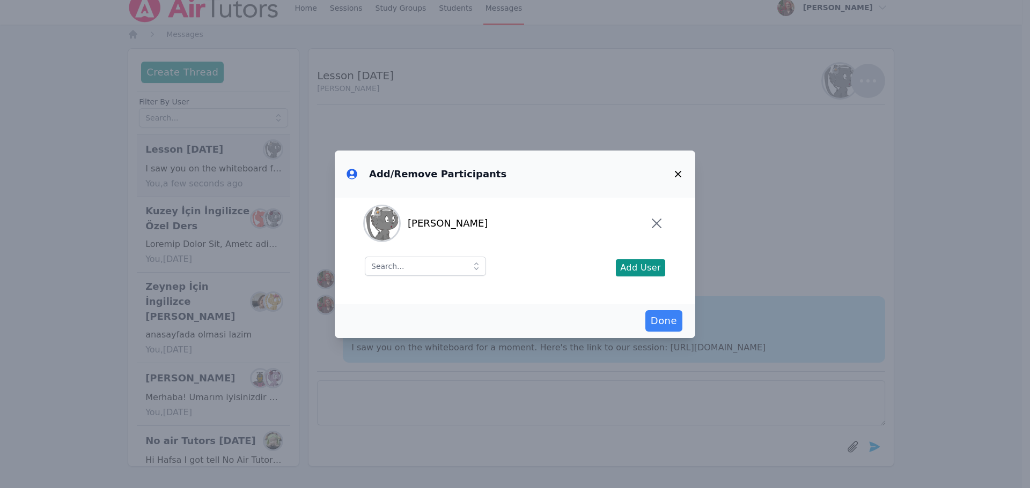
click at [740, 117] on div "Add/Remove Participants Aria McKnight Add User Done" at bounding box center [515, 244] width 1030 height 488
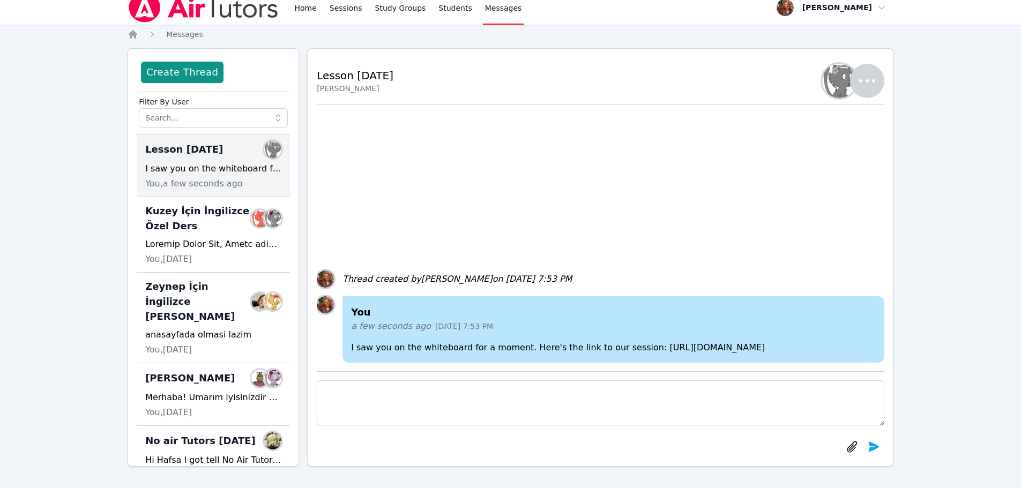
scroll to position [0, 0]
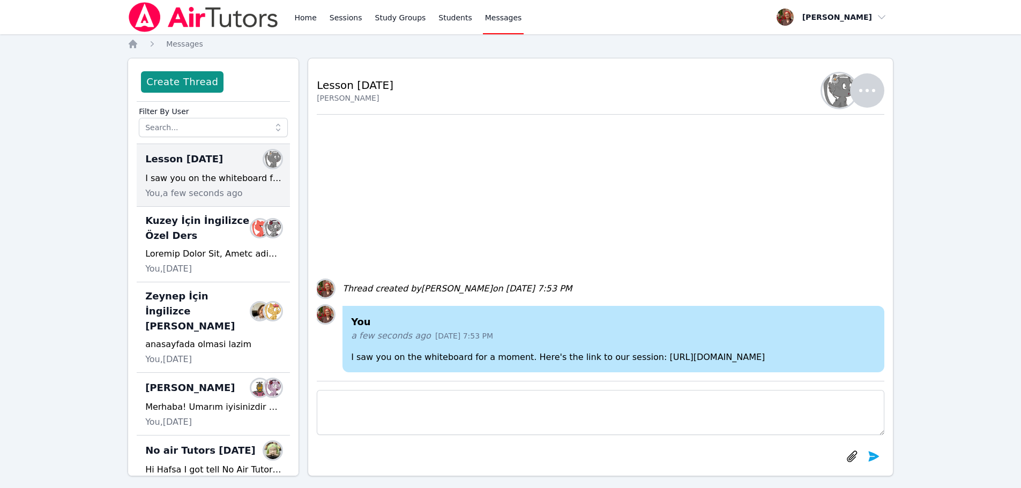
click at [485, 13] on span "Messages" at bounding box center [503, 17] width 37 height 11
click at [442, 16] on link "Students" at bounding box center [455, 17] width 38 height 34
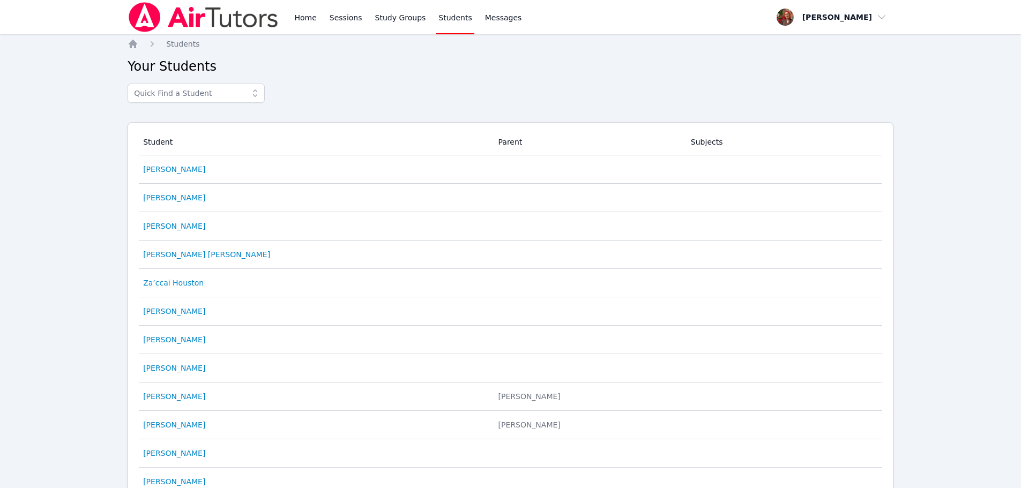
click at [466, 21] on div "Home Sessions Study Groups Students Messages" at bounding box center [408, 17] width 232 height 34
click at [497, 18] on span "Messages" at bounding box center [503, 17] width 37 height 11
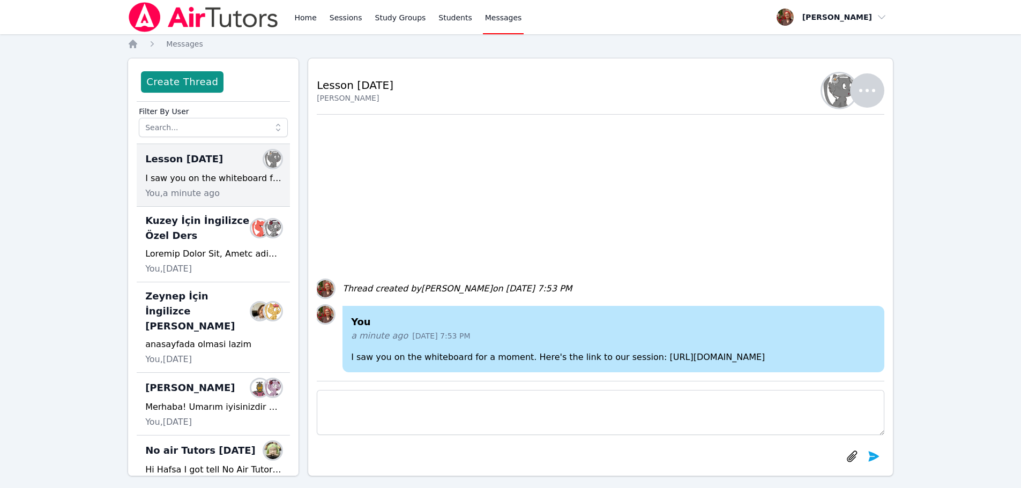
click at [254, 23] on img at bounding box center [204, 17] width 152 height 30
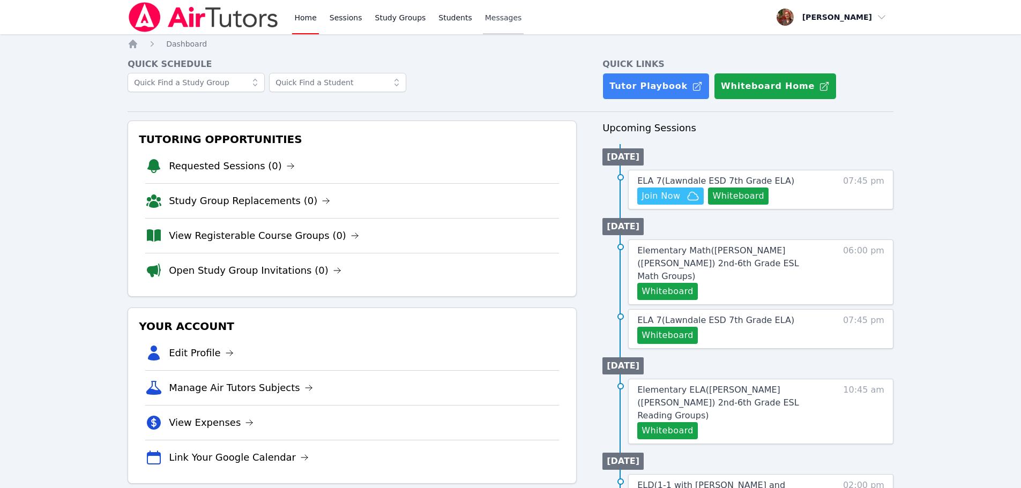
click at [485, 21] on span "Messages" at bounding box center [503, 17] width 37 height 11
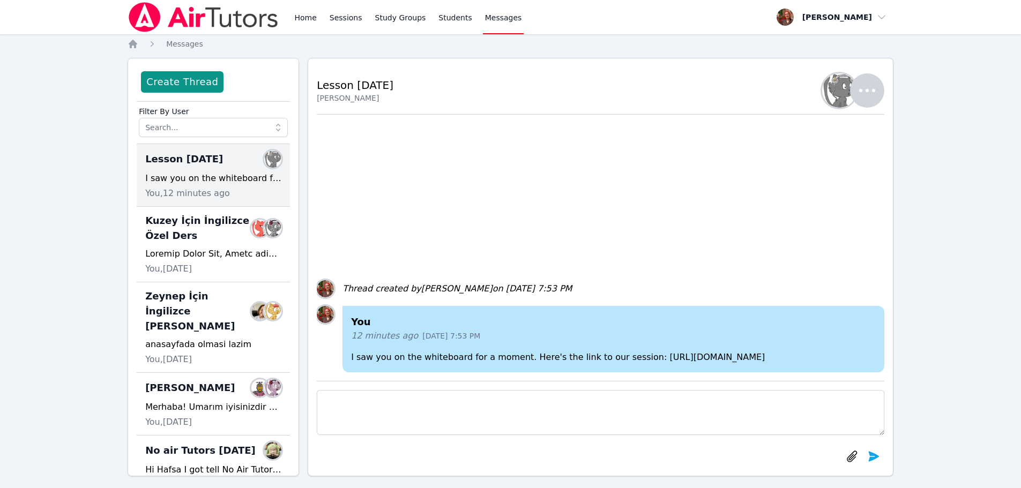
click at [202, 29] on img at bounding box center [204, 17] width 152 height 30
